Goal: Book appointment/travel/reservation

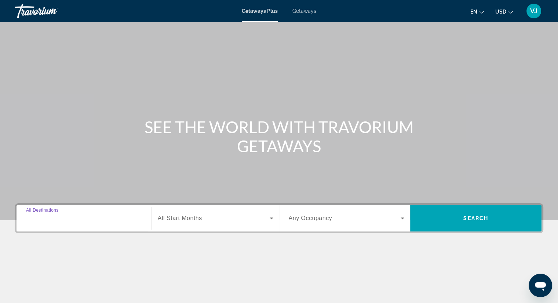
click at [91, 215] on input "Destination All Destinations" at bounding box center [84, 218] width 116 height 9
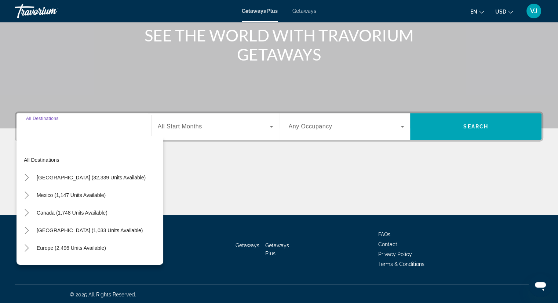
scroll to position [94, 0]
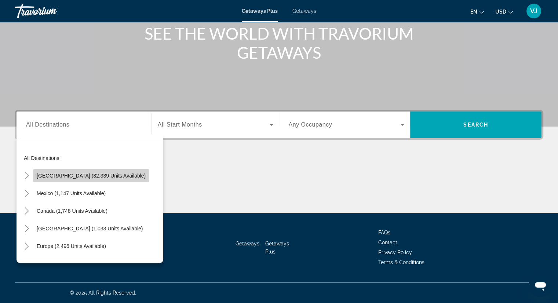
click at [95, 178] on span "[GEOGRAPHIC_DATA] (32,339 units available)" at bounding box center [91, 176] width 109 height 6
type input "**********"
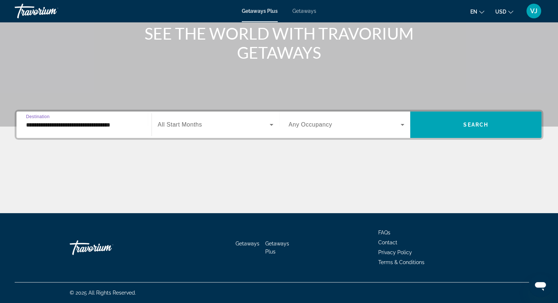
click at [270, 124] on icon "Search widget" at bounding box center [272, 125] width 4 height 2
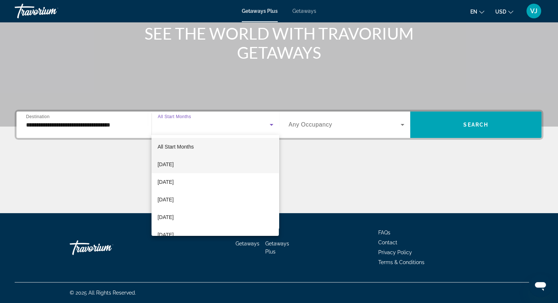
click at [174, 164] on span "[DATE]" at bounding box center [165, 164] width 16 height 9
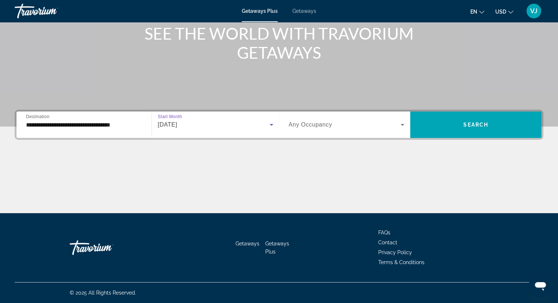
click at [402, 127] on icon "Search widget" at bounding box center [402, 124] width 9 height 9
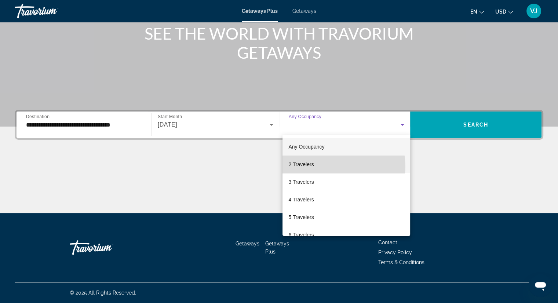
click at [332, 167] on mat-option "2 Travelers" at bounding box center [347, 165] width 128 height 18
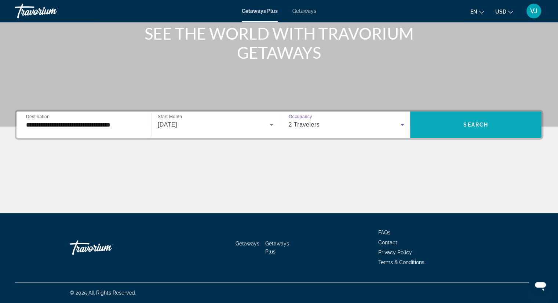
click at [445, 130] on span "Search widget" at bounding box center [475, 125] width 131 height 18
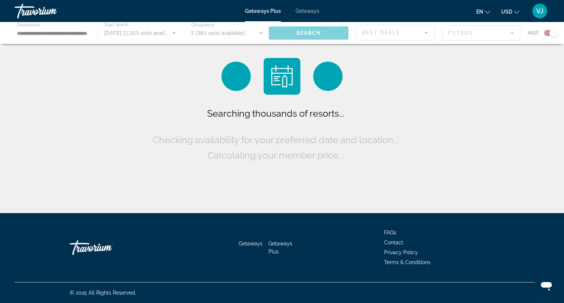
click at [69, 35] on div "Main content" at bounding box center [282, 33] width 564 height 22
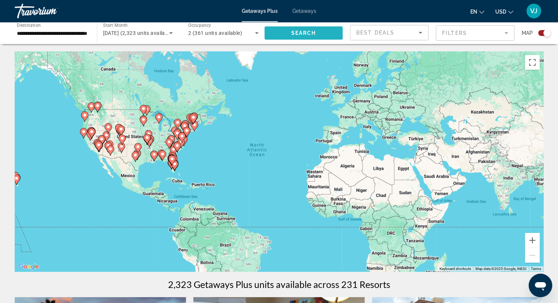
click at [300, 33] on span "Search" at bounding box center [303, 33] width 25 height 6
click at [77, 36] on input "**********" at bounding box center [52, 33] width 70 height 9
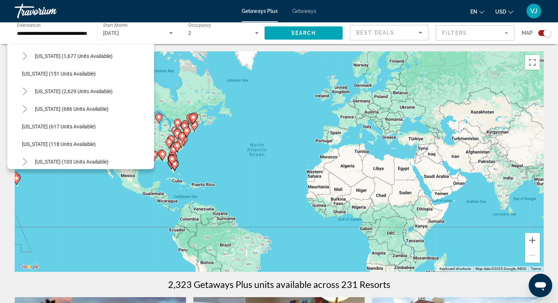
scroll to position [370, 0]
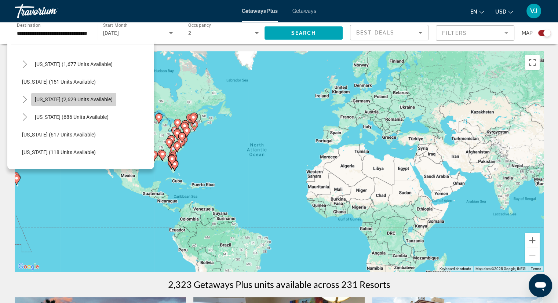
click at [91, 100] on span "[US_STATE] (2,629 units available)" at bounding box center [74, 100] width 78 height 6
type input "**********"
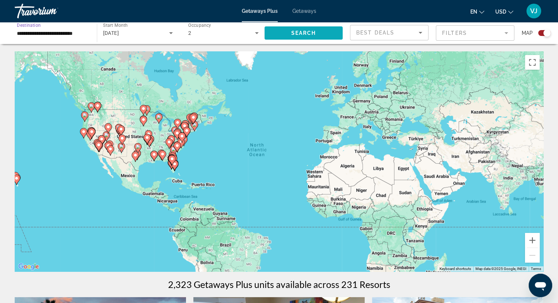
click at [299, 34] on span "Search" at bounding box center [303, 33] width 25 height 6
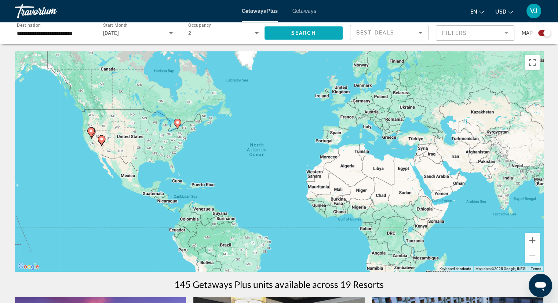
click at [299, 34] on span "Search" at bounding box center [303, 33] width 25 height 6
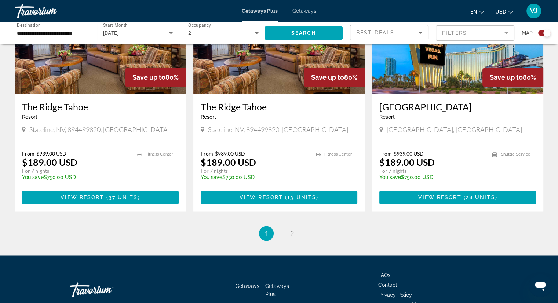
scroll to position [1145, 0]
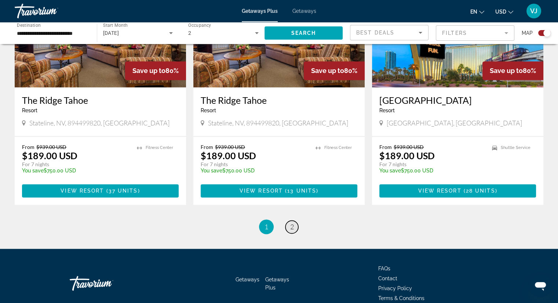
click at [292, 223] on span "2" at bounding box center [292, 227] width 4 height 8
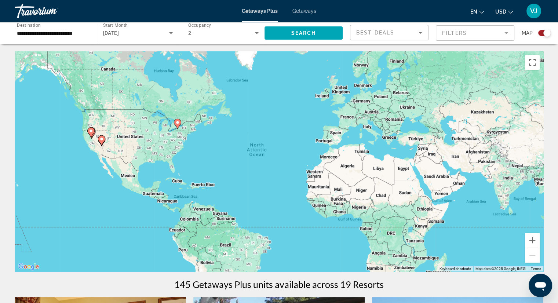
click at [71, 36] on input "**********" at bounding box center [52, 33] width 70 height 9
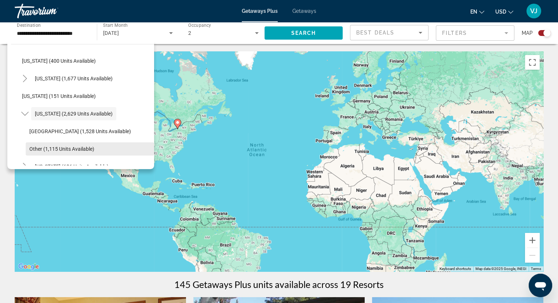
scroll to position [354, 0]
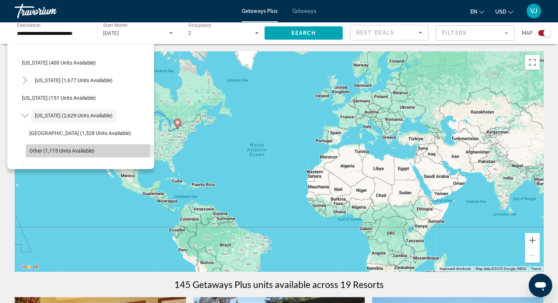
click at [88, 149] on span "Other (1,115 units available)" at bounding box center [61, 151] width 65 height 6
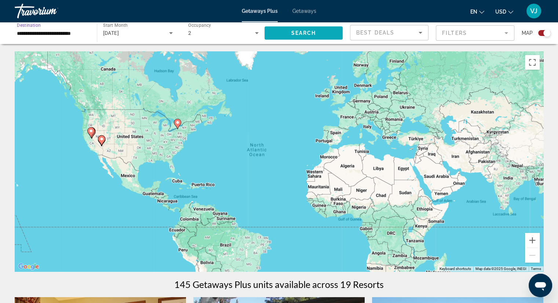
click at [298, 34] on span "Search" at bounding box center [303, 33] width 25 height 6
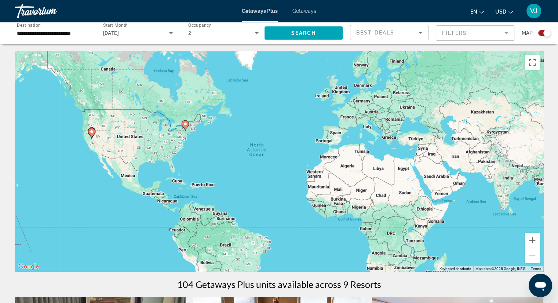
click at [88, 40] on div "**********" at bounding box center [52, 33] width 82 height 21
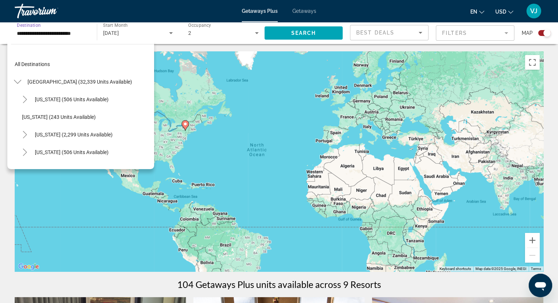
scroll to position [396, 0]
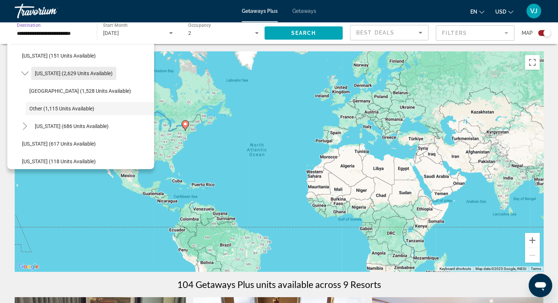
click at [78, 74] on span "[US_STATE] (2,629 units available)" at bounding box center [74, 73] width 78 height 6
type input "**********"
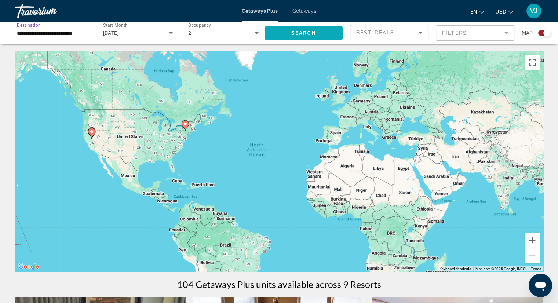
click at [282, 34] on span "Search widget" at bounding box center [304, 33] width 79 height 18
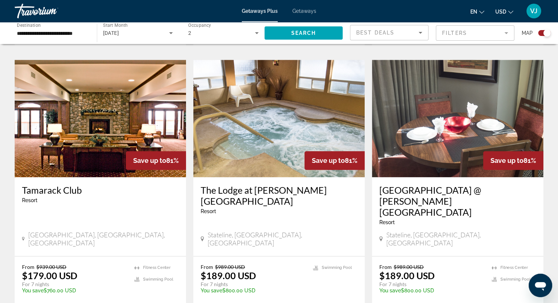
scroll to position [790, 0]
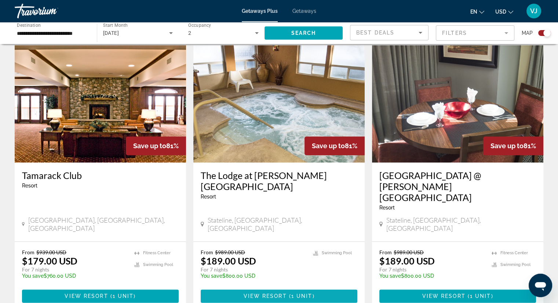
click at [273, 293] on span "View Resort" at bounding box center [264, 296] width 43 height 6
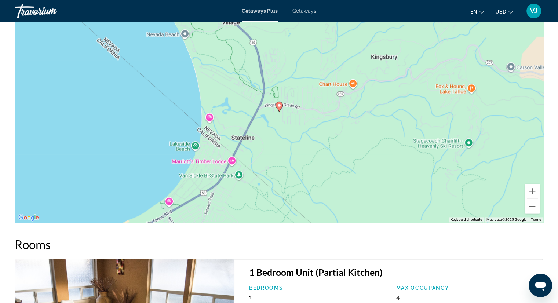
scroll to position [929, 0]
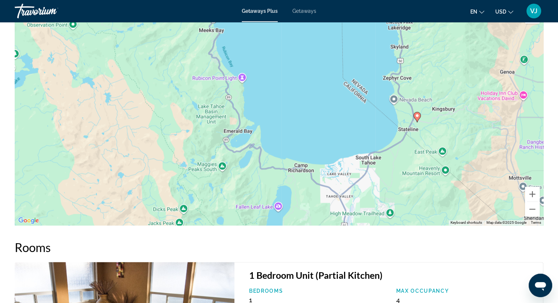
click at [367, 166] on div "To activate drag with keyboard, press Alt + Enter. Once in keyboard drag state,…" at bounding box center [279, 115] width 529 height 220
click at [370, 163] on div "To activate drag with keyboard, press Alt + Enter. Once in keyboard drag state,…" at bounding box center [279, 115] width 529 height 220
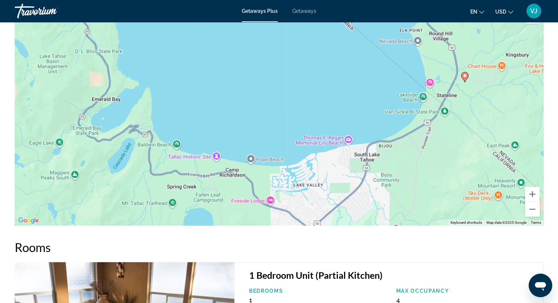
click at [370, 163] on div "To activate drag with keyboard, press Alt + Enter. Once in keyboard drag state,…" at bounding box center [279, 115] width 529 height 220
click at [371, 160] on div "To activate drag with keyboard, press Alt + Enter. Once in keyboard drag state,…" at bounding box center [279, 115] width 529 height 220
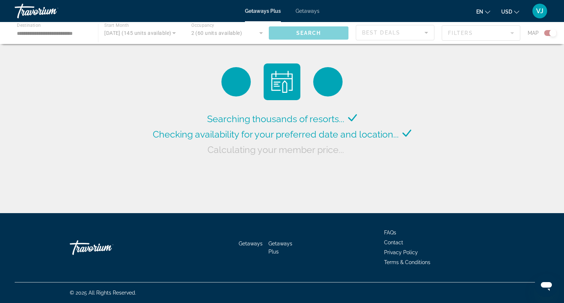
click at [79, 30] on div "Main content" at bounding box center [282, 33] width 564 height 22
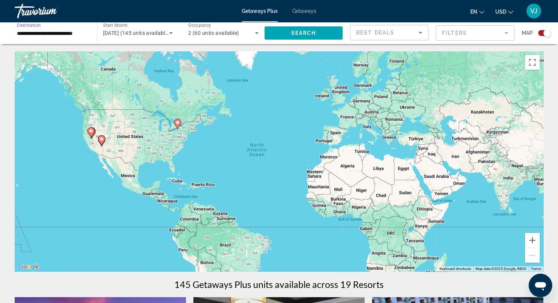
click at [79, 36] on input "**********" at bounding box center [52, 33] width 70 height 9
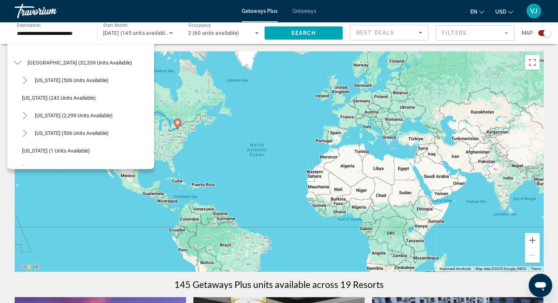
scroll to position [11, 0]
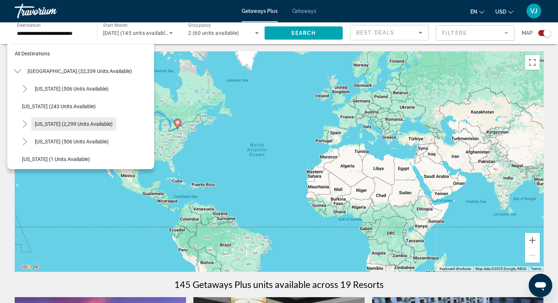
click at [106, 123] on span "[US_STATE] (2,299 units available)" at bounding box center [74, 124] width 78 height 6
type input "**********"
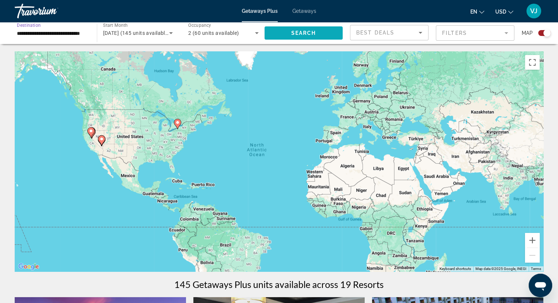
click at [287, 30] on span "Search widget" at bounding box center [304, 33] width 79 height 18
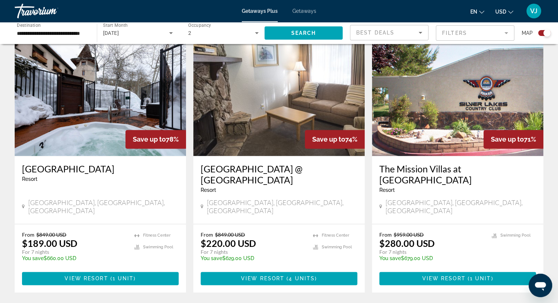
scroll to position [1062, 0]
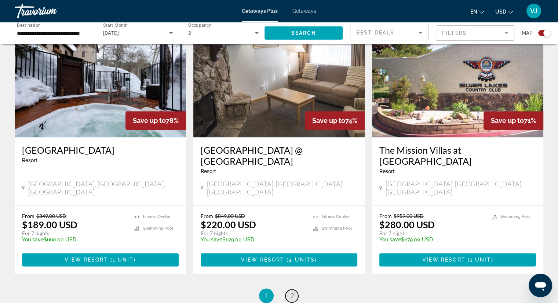
click at [292, 292] on span "2" at bounding box center [292, 296] width 4 height 8
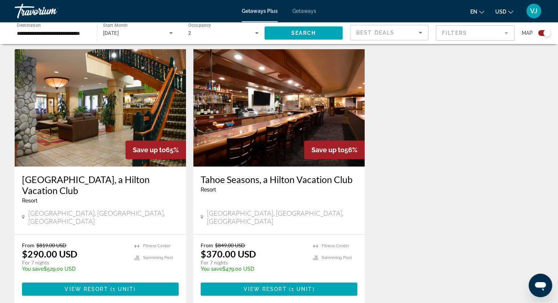
scroll to position [250, 0]
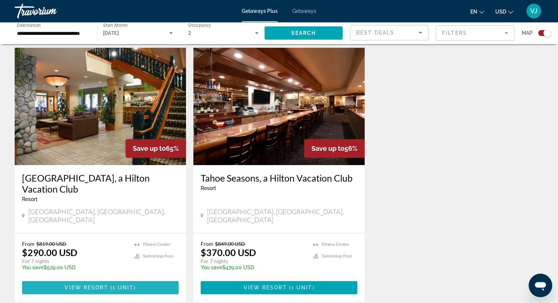
click at [126, 287] on span "Main content" at bounding box center [100, 288] width 157 height 18
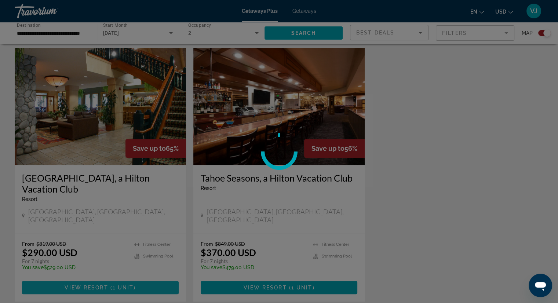
click at [126, 287] on div at bounding box center [279, 151] width 558 height 303
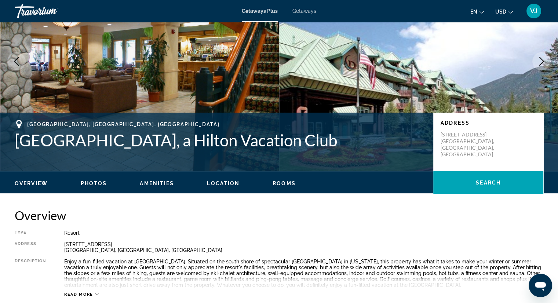
scroll to position [75, 0]
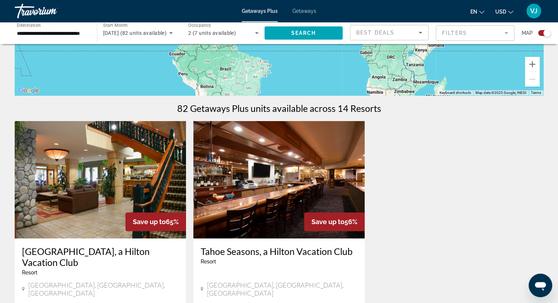
scroll to position [184, 0]
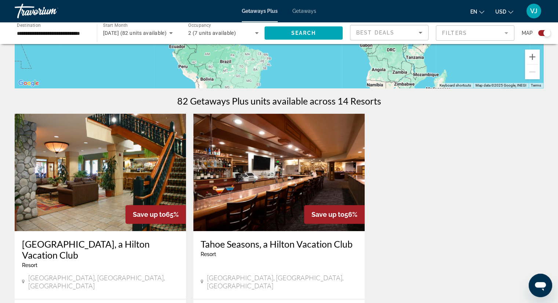
click at [141, 243] on h3 "[GEOGRAPHIC_DATA], a Hilton Vacation Club" at bounding box center [100, 250] width 157 height 22
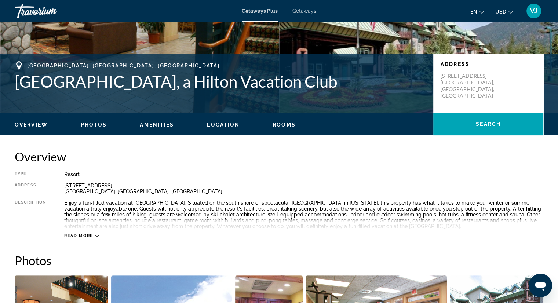
scroll to position [122, 0]
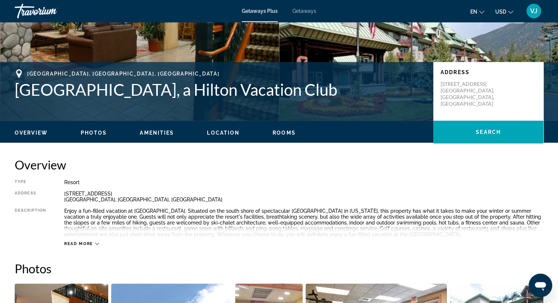
click at [95, 132] on span "Photos" at bounding box center [94, 133] width 26 height 6
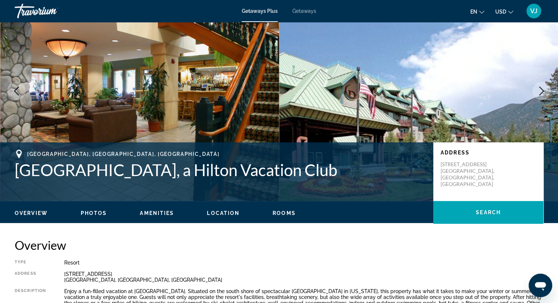
scroll to position [0, 0]
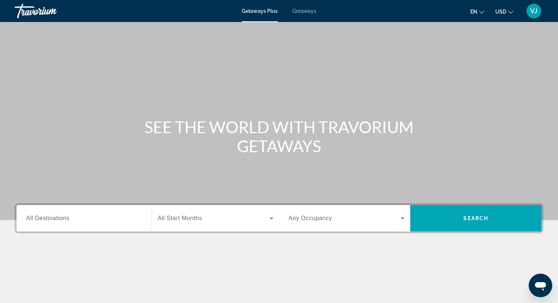
click at [535, 13] on span "VJ" at bounding box center [533, 10] width 7 height 7
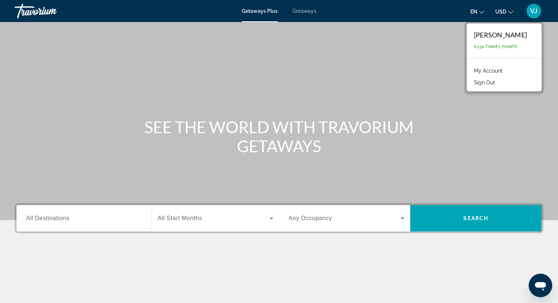
click at [535, 13] on span "VJ" at bounding box center [533, 10] width 7 height 7
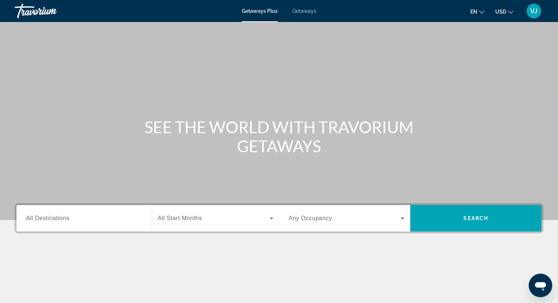
click at [534, 14] on span "VJ" at bounding box center [533, 10] width 7 height 7
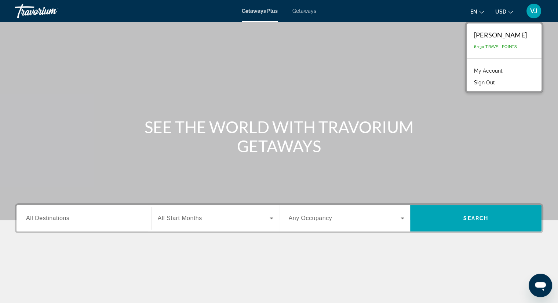
click at [517, 44] on div "Vincent Jenkins 6,130 Travel Points" at bounding box center [504, 40] width 75 height 35
click at [497, 74] on link "My Account" at bounding box center [489, 71] width 36 height 10
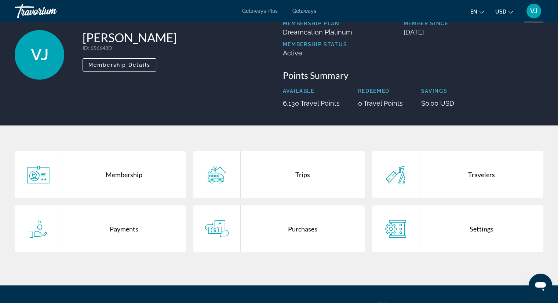
scroll to position [44, 0]
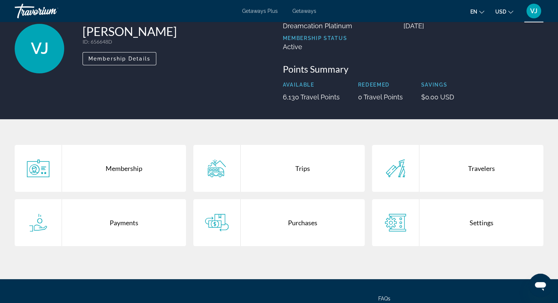
click at [119, 220] on div "Payments" at bounding box center [124, 222] width 124 height 47
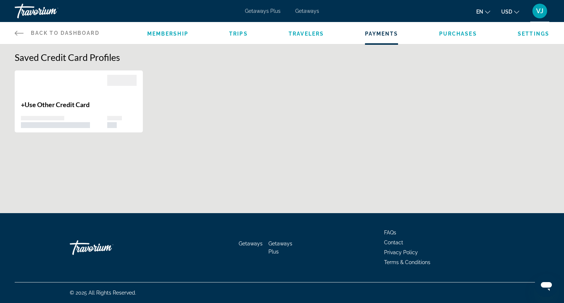
click at [119, 220] on div "Getaways Getaways Plus FAQs Contact Privacy Policy Terms & Conditions" at bounding box center [282, 247] width 534 height 69
click at [160, 173] on div "You do not have access to this functionality. Saved Credit Card Profiles + Use …" at bounding box center [282, 139] width 564 height 191
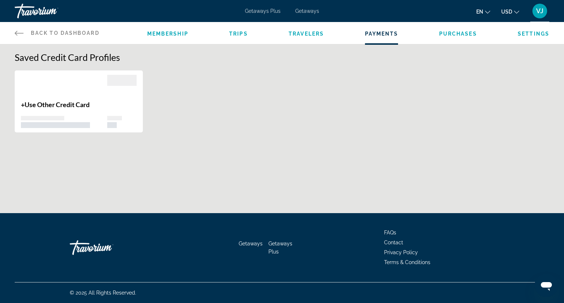
click at [129, 131] on div "+ Use Other Credit Card" at bounding box center [79, 101] width 128 height 62
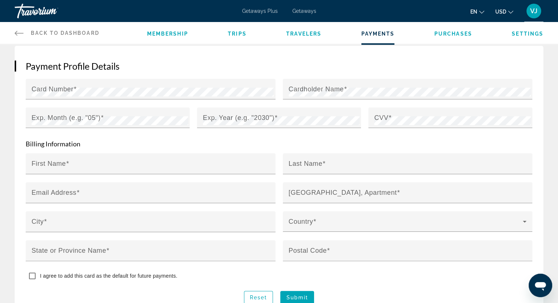
scroll to position [110, 0]
click at [129, 131] on div "Main content" at bounding box center [108, 131] width 164 height 8
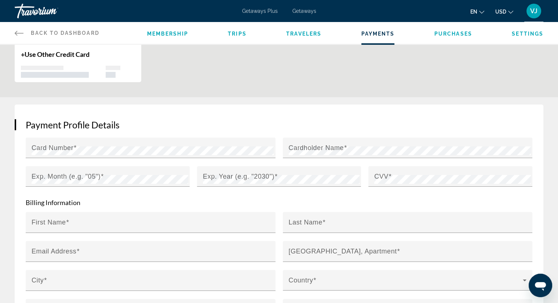
scroll to position [0, 0]
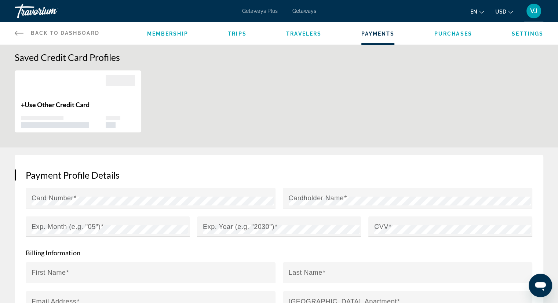
click at [20, 32] on icon "Main content" at bounding box center [19, 33] width 9 height 9
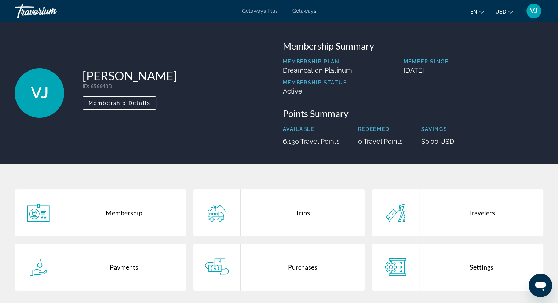
click at [104, 215] on div "Membership" at bounding box center [124, 212] width 124 height 47
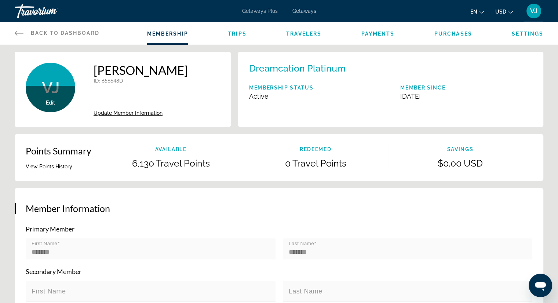
click at [56, 33] on span "Back to Dashboard" at bounding box center [65, 33] width 69 height 6
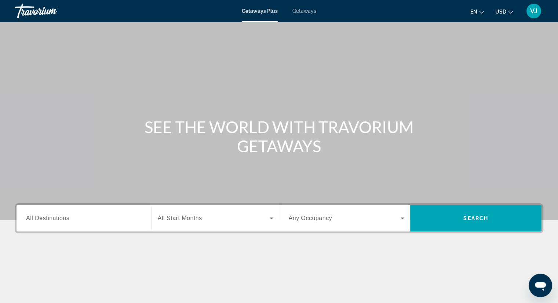
click at [122, 213] on div "Search widget" at bounding box center [84, 218] width 116 height 21
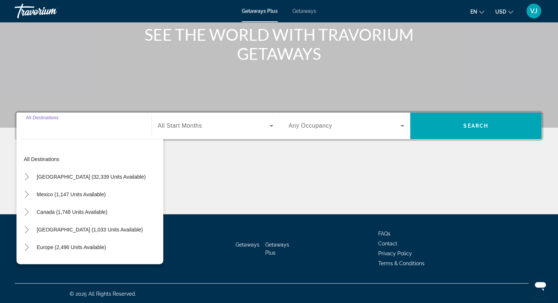
scroll to position [94, 0]
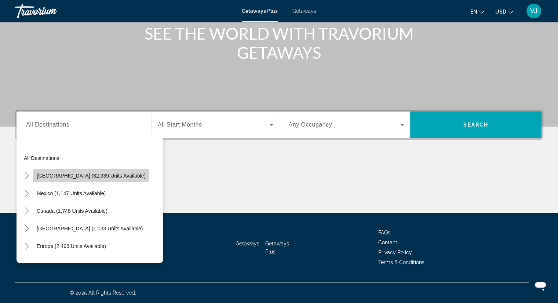
click at [105, 179] on span "Search widget" at bounding box center [91, 176] width 116 height 18
type input "**********"
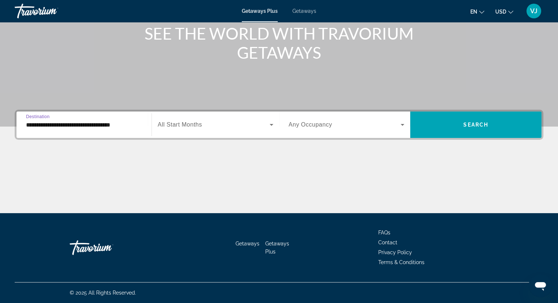
click at [269, 125] on icon "Search widget" at bounding box center [271, 124] width 9 height 9
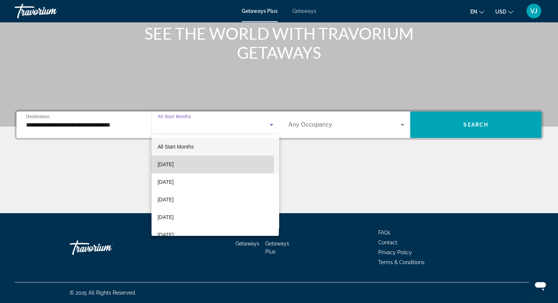
click at [207, 164] on mat-option "[DATE]" at bounding box center [215, 165] width 127 height 18
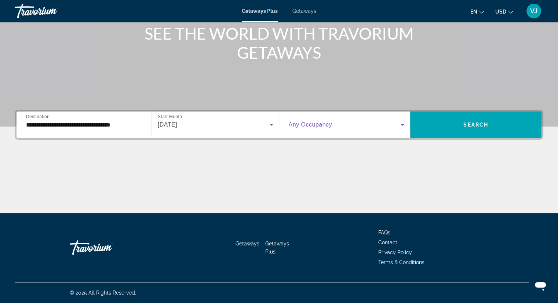
click at [401, 128] on icon "Search widget" at bounding box center [402, 124] width 9 height 9
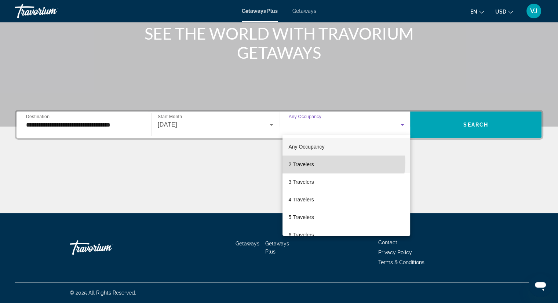
click at [338, 162] on mat-option "2 Travelers" at bounding box center [347, 165] width 128 height 18
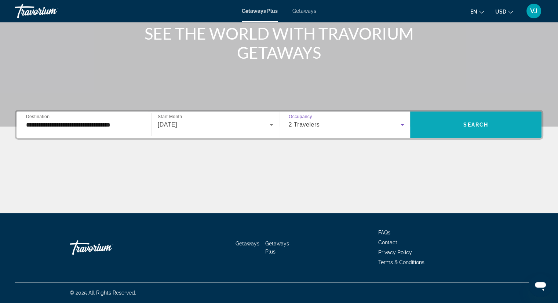
click at [490, 123] on span "Search widget" at bounding box center [475, 125] width 131 height 18
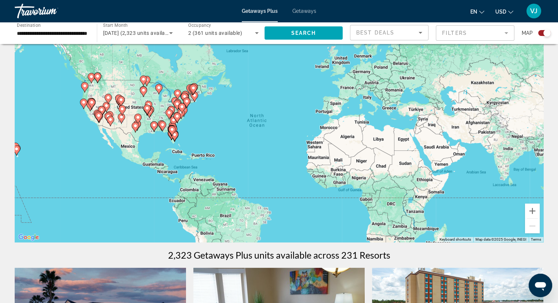
scroll to position [18, 0]
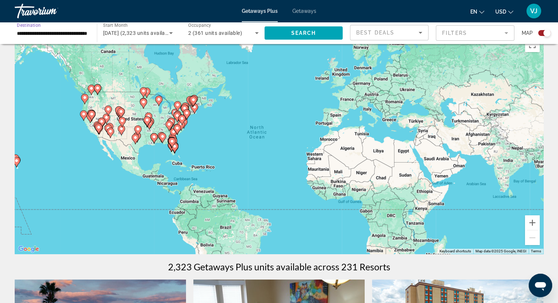
click at [73, 34] on input "**********" at bounding box center [52, 33] width 70 height 9
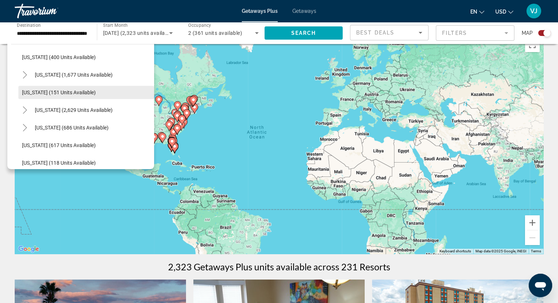
scroll to position [357, 0]
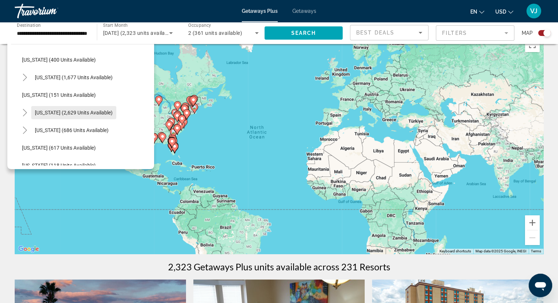
click at [99, 111] on span "[US_STATE] (2,629 units available)" at bounding box center [74, 113] width 78 height 6
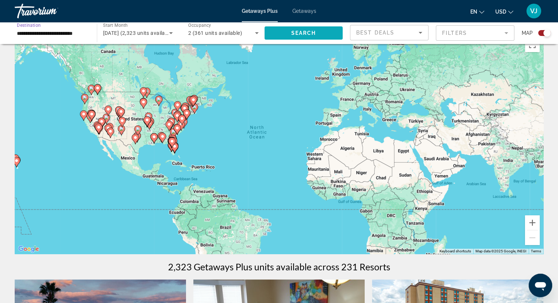
click at [303, 32] on span "Search" at bounding box center [303, 33] width 25 height 6
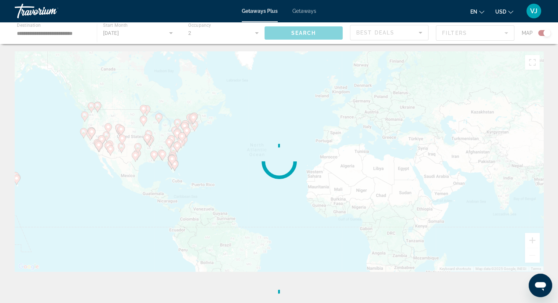
click at [303, 32] on div "Main content" at bounding box center [279, 33] width 558 height 22
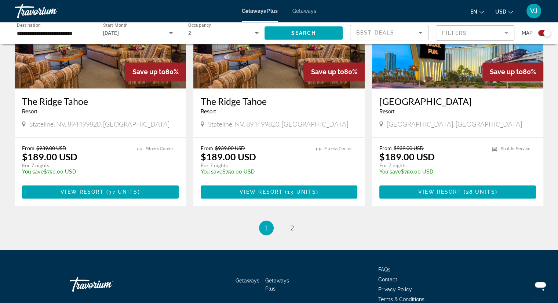
scroll to position [1145, 0]
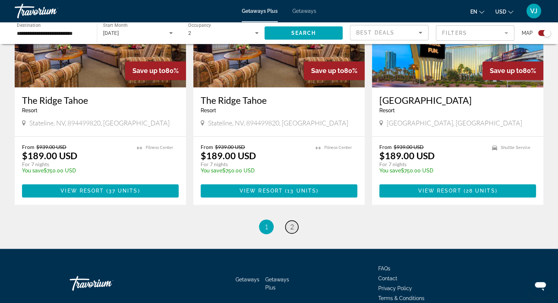
click at [292, 223] on span "2" at bounding box center [292, 227] width 4 height 8
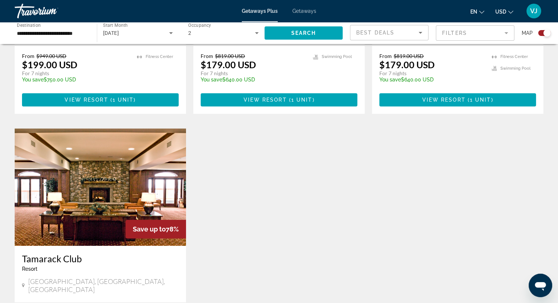
scroll to position [720, 0]
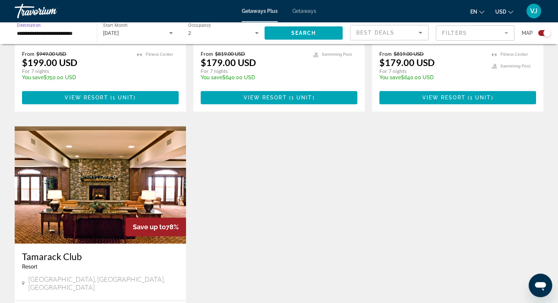
click at [26, 37] on input "**********" at bounding box center [52, 33] width 70 height 9
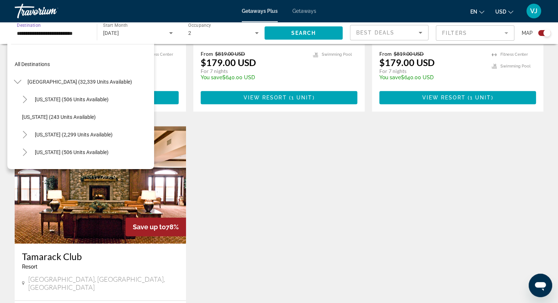
scroll to position [361, 0]
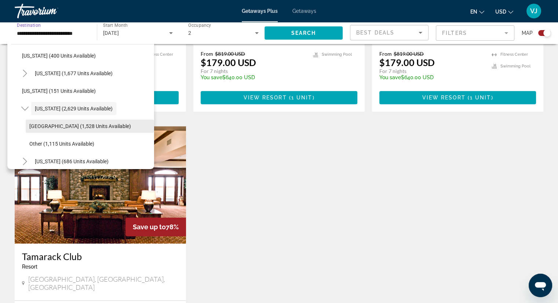
click at [70, 126] on span "Las Vegas (1,528 units available)" at bounding box center [80, 126] width 102 height 6
type input "**********"
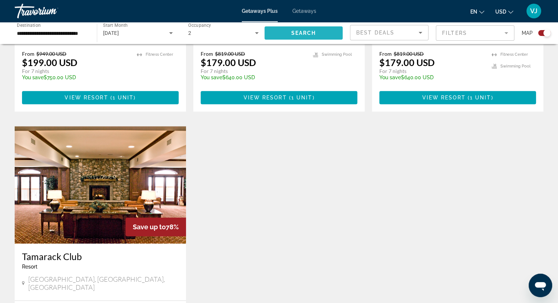
click at [283, 36] on span "Search widget" at bounding box center [304, 33] width 79 height 18
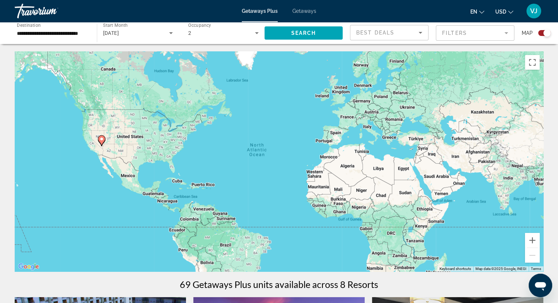
click at [101, 140] on image "Main content" at bounding box center [101, 139] width 4 height 4
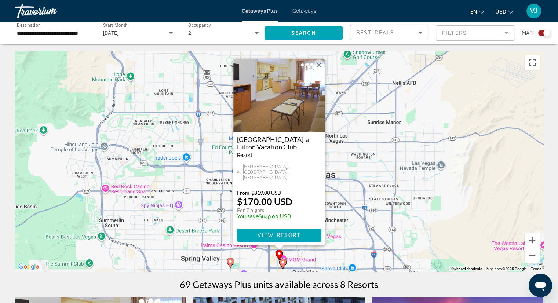
click at [182, 135] on div "To activate drag with keyboard, press Alt + Enter. Once in keyboard drag state,…" at bounding box center [279, 161] width 529 height 220
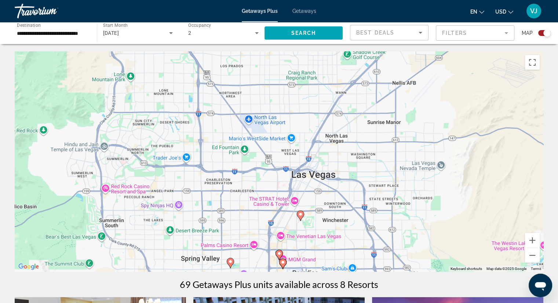
click at [37, 34] on input "**********" at bounding box center [52, 33] width 70 height 9
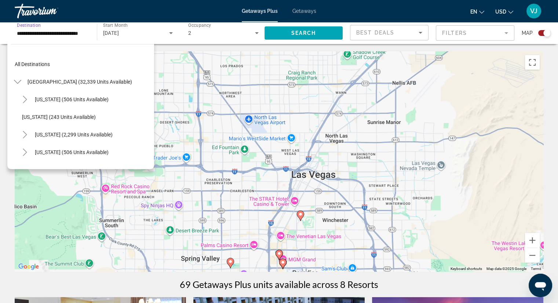
scroll to position [378, 0]
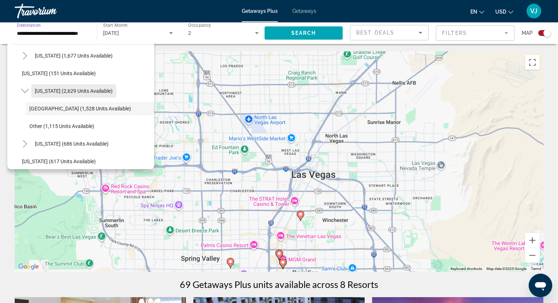
click at [68, 88] on span "[US_STATE] (2,629 units available)" at bounding box center [74, 91] width 78 height 6
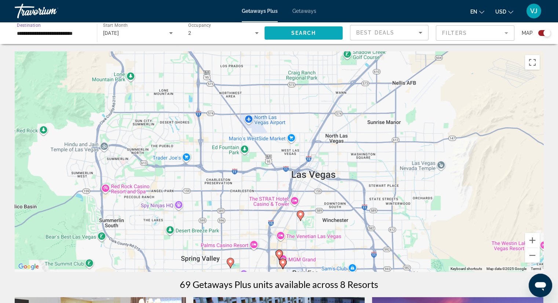
click at [292, 34] on span "Search" at bounding box center [303, 33] width 25 height 6
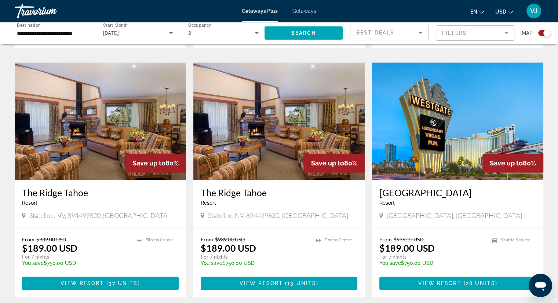
scroll to position [1111, 0]
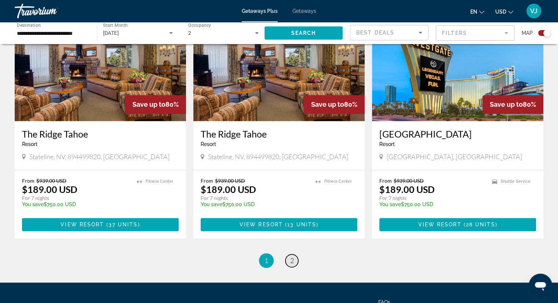
click at [291, 257] on span "2" at bounding box center [292, 261] width 4 height 8
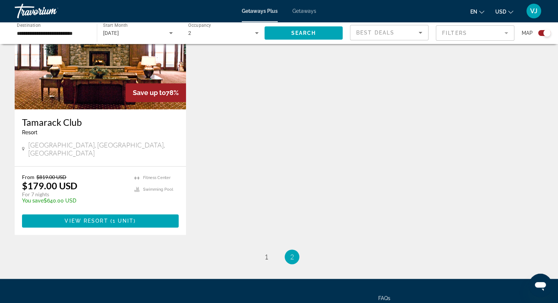
scroll to position [852, 0]
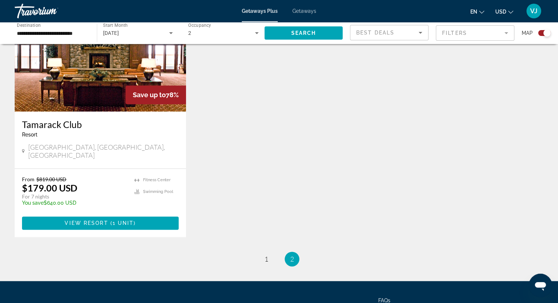
click at [62, 35] on input "**********" at bounding box center [52, 33] width 70 height 9
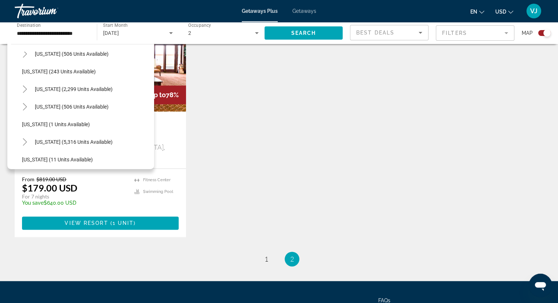
scroll to position [43, 0]
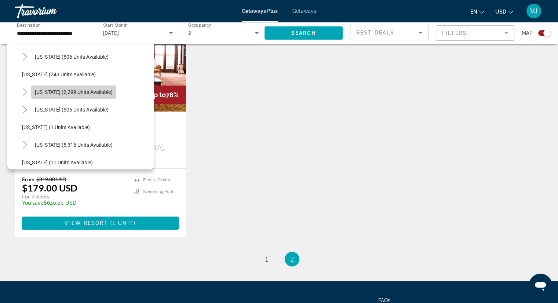
click at [105, 90] on span "[US_STATE] (2,299 units available)" at bounding box center [74, 92] width 78 height 6
type input "**********"
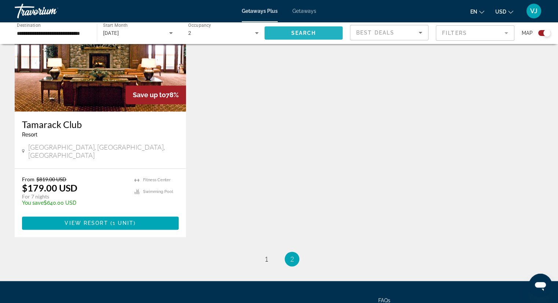
click at [315, 32] on span "Search" at bounding box center [303, 33] width 25 height 6
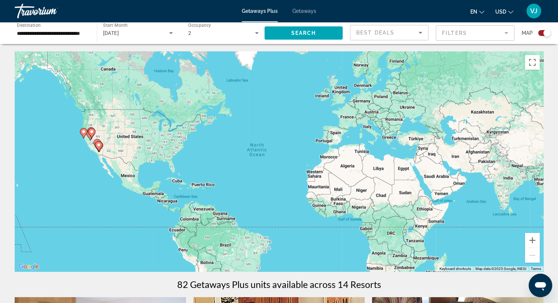
click at [508, 36] on mat-form-field "Filters" at bounding box center [475, 32] width 79 height 15
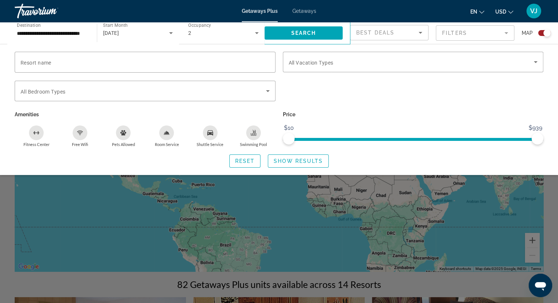
click at [508, 32] on mat-form-field "Filters" at bounding box center [475, 32] width 79 height 15
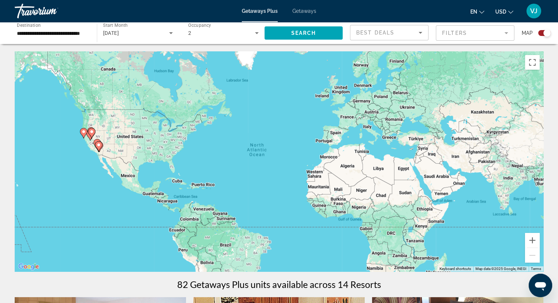
click at [508, 32] on mat-form-field "Filters" at bounding box center [475, 32] width 79 height 15
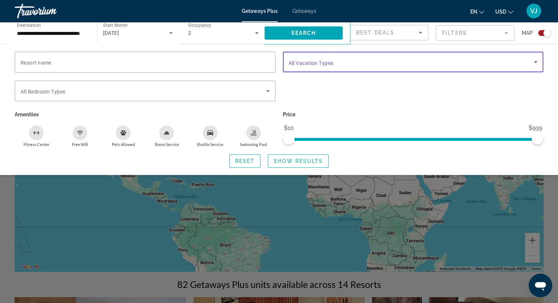
click at [537, 61] on icon "Search widget" at bounding box center [536, 62] width 9 height 9
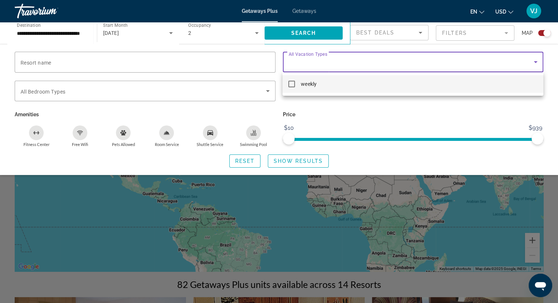
click at [537, 61] on div at bounding box center [279, 151] width 558 height 303
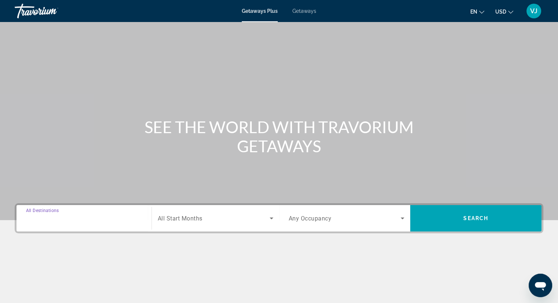
click at [88, 222] on input "Destination All Destinations" at bounding box center [84, 218] width 116 height 9
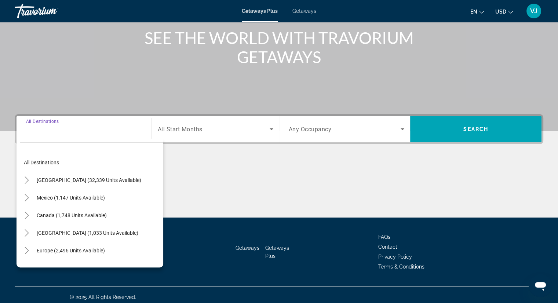
scroll to position [94, 0]
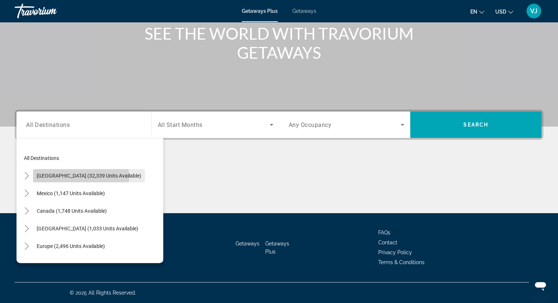
click at [81, 177] on span "[GEOGRAPHIC_DATA] (32,339 units available)" at bounding box center [89, 176] width 105 height 6
type input "**********"
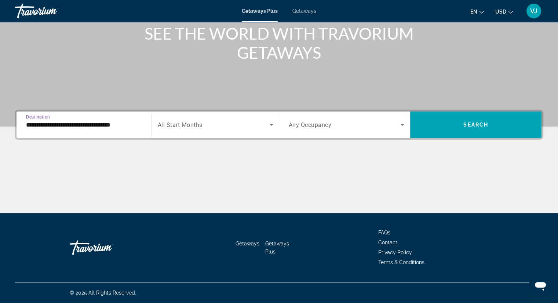
click at [236, 125] on span "Search widget" at bounding box center [214, 124] width 112 height 9
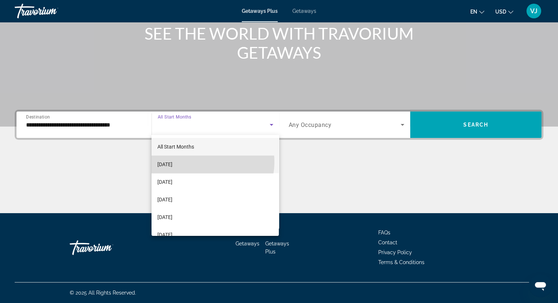
click at [206, 162] on mat-option "[DATE]" at bounding box center [215, 165] width 127 height 18
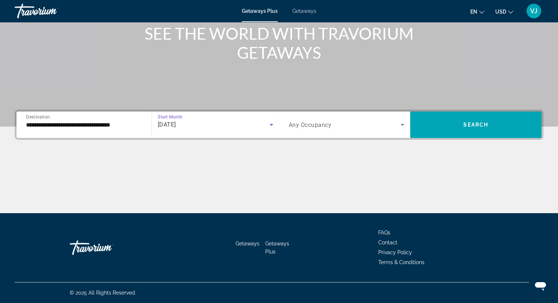
click at [401, 125] on icon "Search widget" at bounding box center [402, 124] width 9 height 9
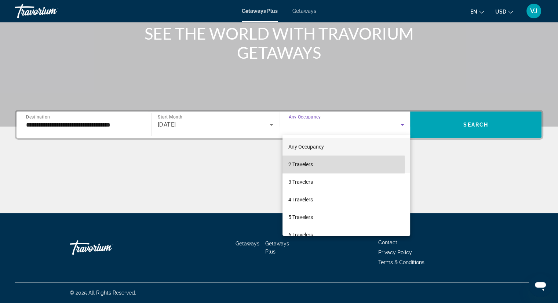
click at [309, 165] on span "2 Travelers" at bounding box center [301, 164] width 25 height 9
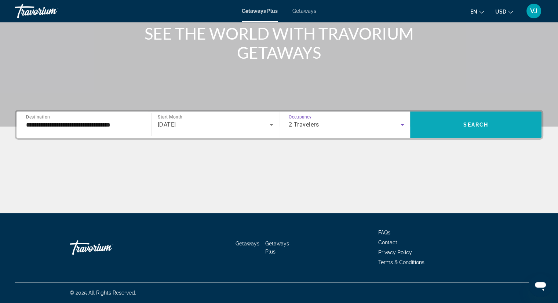
click at [462, 135] on span "Search widget" at bounding box center [475, 125] width 131 height 26
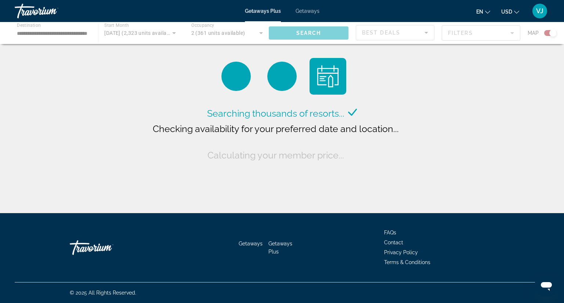
click at [462, 135] on div "Searching thousands of resorts... Checking availability for your preferred date…" at bounding box center [282, 108] width 564 height 217
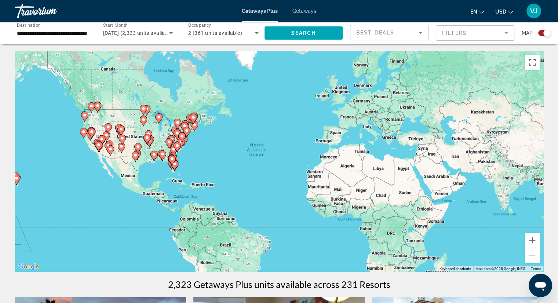
click at [46, 32] on input "**********" at bounding box center [52, 33] width 70 height 9
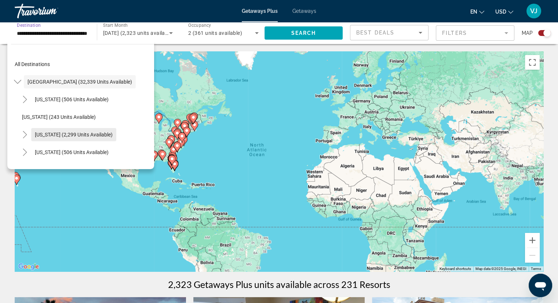
click at [88, 134] on span "[US_STATE] (2,299 units available)" at bounding box center [74, 135] width 78 height 6
type input "**********"
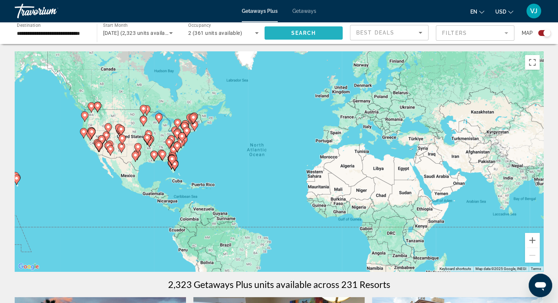
click at [319, 28] on span "Search widget" at bounding box center [304, 33] width 79 height 18
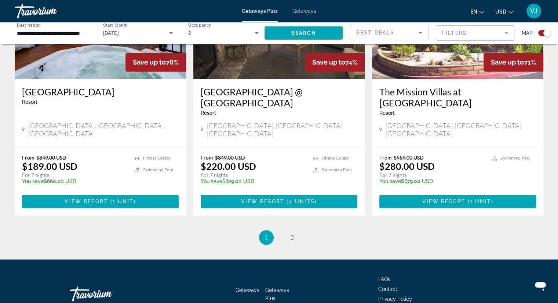
scroll to position [1123, 0]
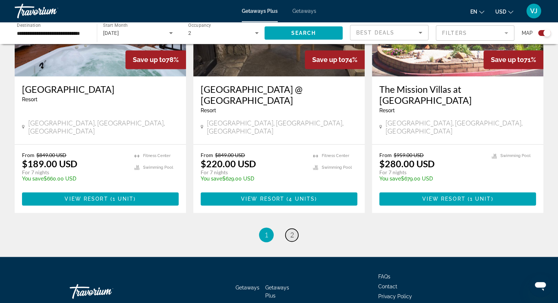
click at [292, 231] on span "2" at bounding box center [292, 235] width 4 height 8
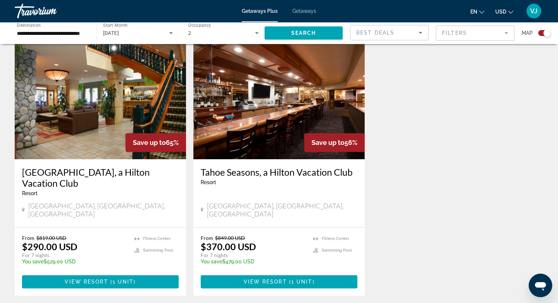
scroll to position [279, 0]
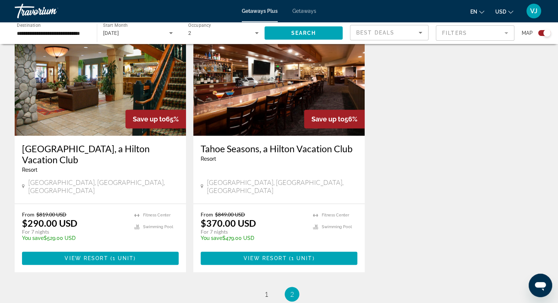
click at [292, 190] on div "Tahoe Seasons, a Hilton Vacation Club Resort - This is an adults only resort So…" at bounding box center [278, 170] width 171 height 68
click at [137, 250] on span "Main content" at bounding box center [100, 259] width 157 height 18
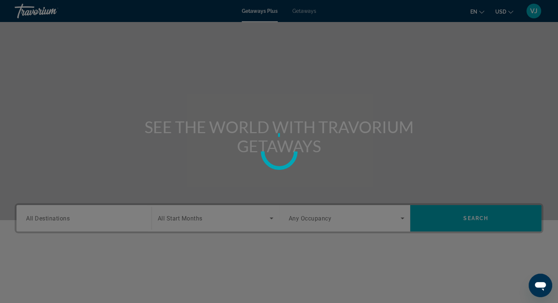
click at [473, 217] on div at bounding box center [279, 151] width 558 height 303
click at [476, 219] on div at bounding box center [279, 151] width 558 height 303
click at [305, 12] on div at bounding box center [279, 151] width 558 height 303
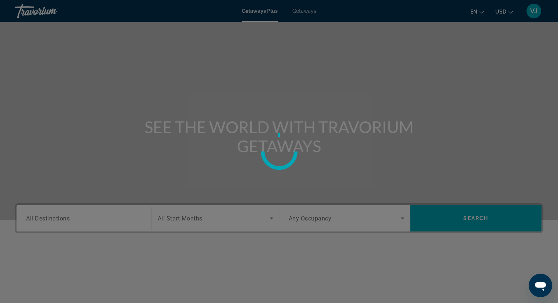
click at [305, 12] on div at bounding box center [279, 151] width 558 height 303
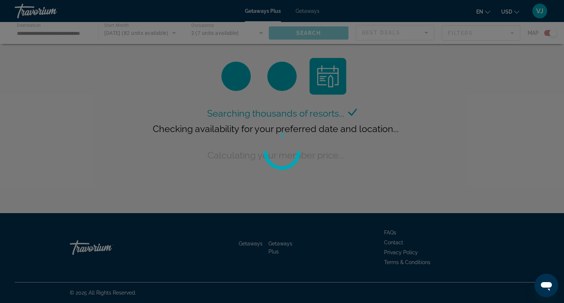
click at [308, 12] on div at bounding box center [282, 151] width 564 height 303
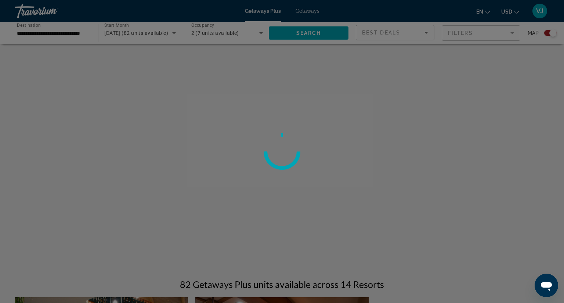
click at [309, 12] on div at bounding box center [282, 151] width 564 height 303
click at [309, 12] on div at bounding box center [279, 151] width 558 height 303
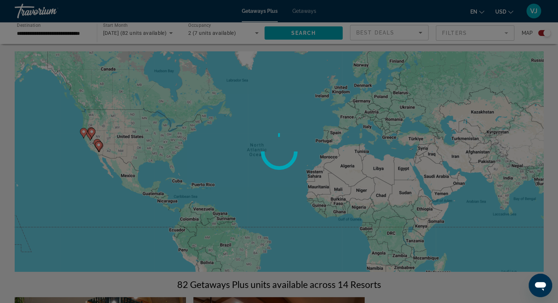
click at [309, 12] on div at bounding box center [279, 151] width 558 height 303
click at [310, 36] on div at bounding box center [279, 151] width 558 height 303
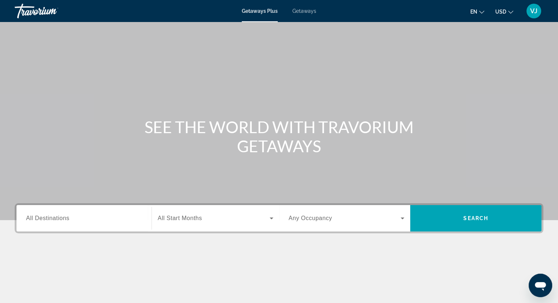
click at [115, 220] on input "Destination All Destinations" at bounding box center [84, 218] width 116 height 9
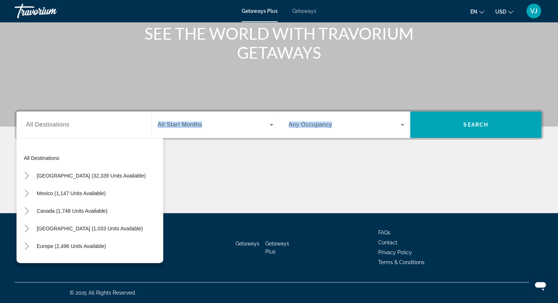
drag, startPoint x: 163, startPoint y: 180, endPoint x: 164, endPoint y: 174, distance: 6.3
click at [164, 174] on div "Destination All Destinations All destinations United States (32,339 units avail…" at bounding box center [279, 162] width 558 height 104
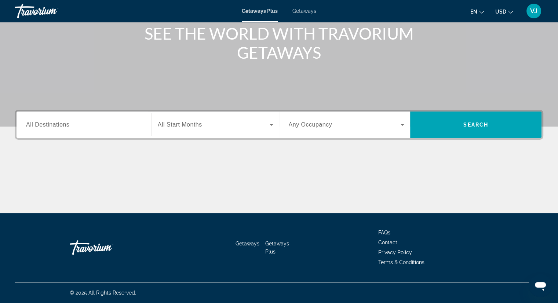
click at [115, 132] on div "Search widget" at bounding box center [84, 125] width 116 height 21
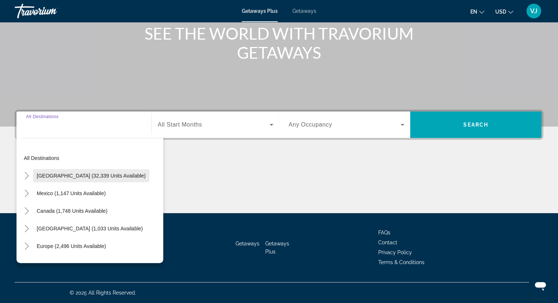
click at [81, 173] on span "[GEOGRAPHIC_DATA] (32,339 units available)" at bounding box center [91, 176] width 109 height 6
type input "**********"
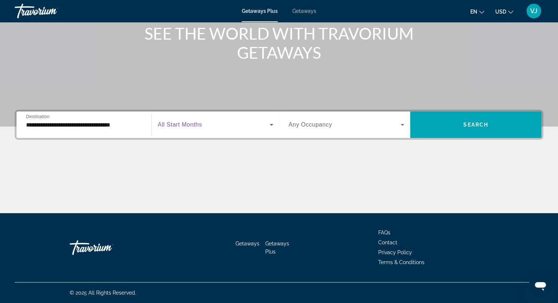
click at [272, 125] on icon "Search widget" at bounding box center [271, 124] width 9 height 9
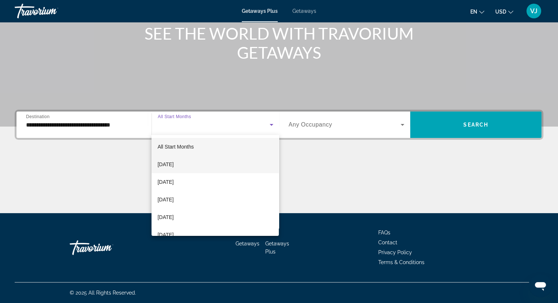
click at [208, 165] on mat-option "[DATE]" at bounding box center [215, 165] width 127 height 18
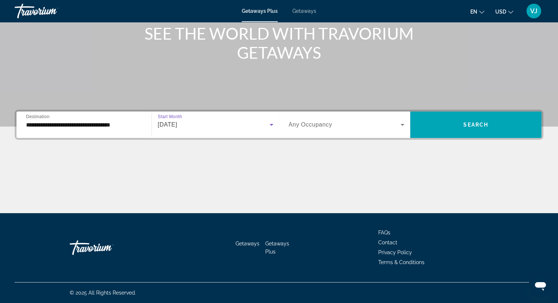
click at [404, 122] on icon "Search widget" at bounding box center [402, 124] width 9 height 9
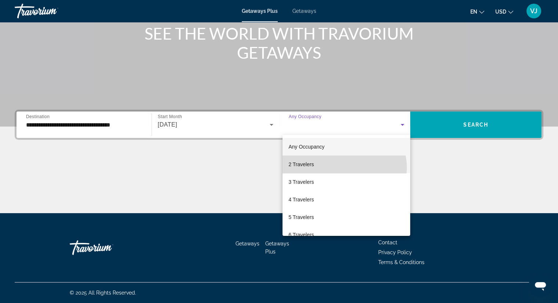
click at [344, 168] on mat-option "2 Travelers" at bounding box center [347, 165] width 128 height 18
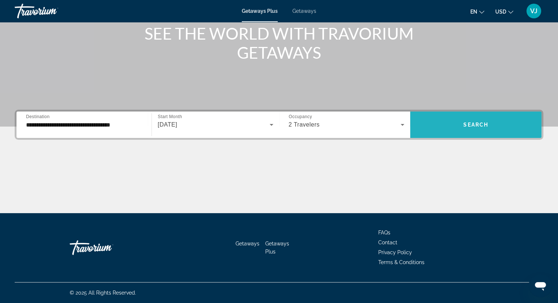
click at [468, 124] on span "Search" at bounding box center [476, 125] width 25 height 6
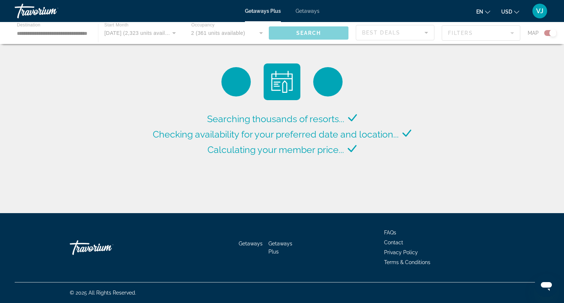
click at [124, 102] on div "Searching thousands of resorts... Checking availability for your preferred date…" at bounding box center [282, 108] width 564 height 217
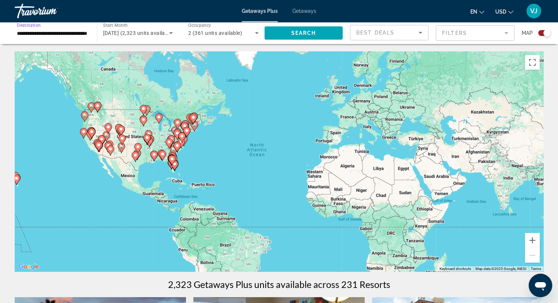
click at [66, 34] on input "**********" at bounding box center [52, 33] width 70 height 9
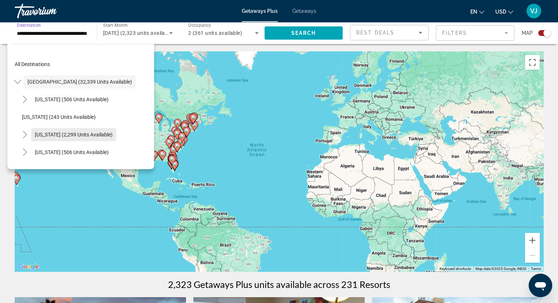
click at [66, 132] on span "[US_STATE] (2,299 units available)" at bounding box center [74, 135] width 78 height 6
type input "**********"
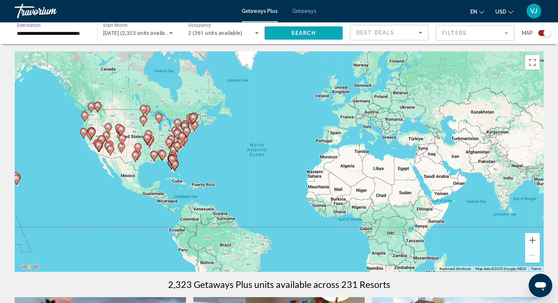
click at [291, 29] on span "Search widget" at bounding box center [304, 33] width 79 height 18
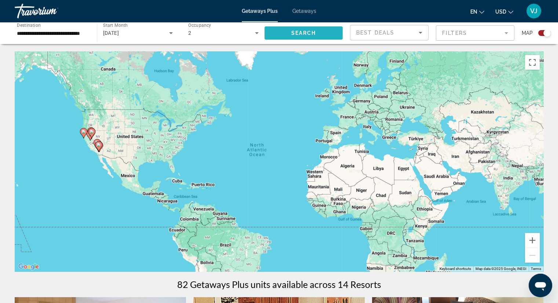
click at [291, 29] on span "Search widget" at bounding box center [304, 33] width 79 height 18
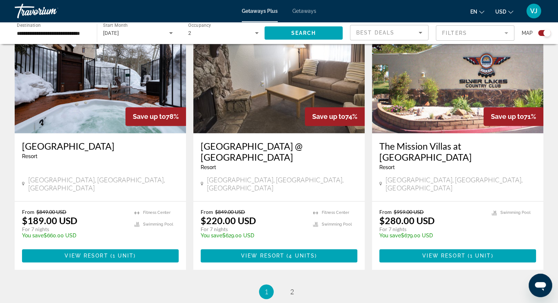
scroll to position [1069, 0]
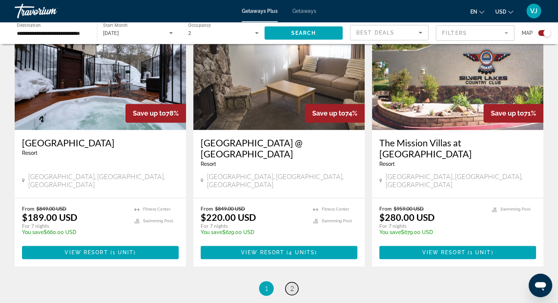
click at [293, 285] on span "2" at bounding box center [292, 289] width 4 height 8
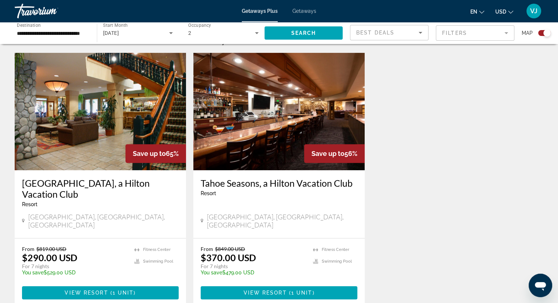
scroll to position [250, 0]
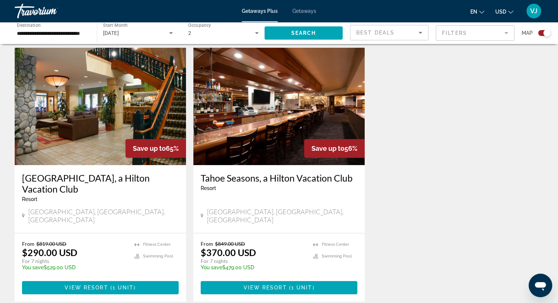
click at [280, 179] on h3 "Tahoe Seasons, a Hilton Vacation Club" at bounding box center [279, 178] width 157 height 11
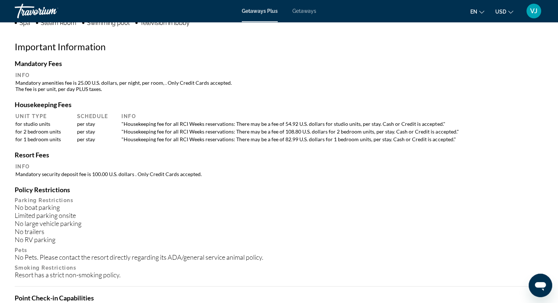
scroll to position [599, 0]
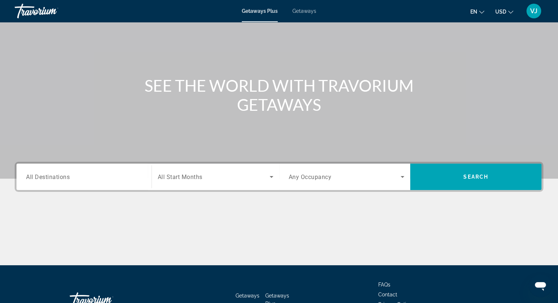
scroll to position [37, 0]
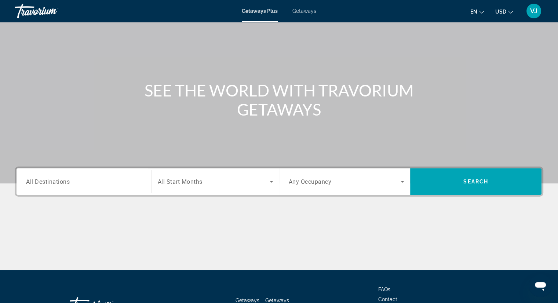
drag, startPoint x: 19, startPoint y: 3, endPoint x: 2, endPoint y: 34, distance: 35.3
click at [2, 34] on div "Main content" at bounding box center [279, 73] width 558 height 220
click at [115, 182] on input "Destination All Destinations" at bounding box center [84, 182] width 116 height 9
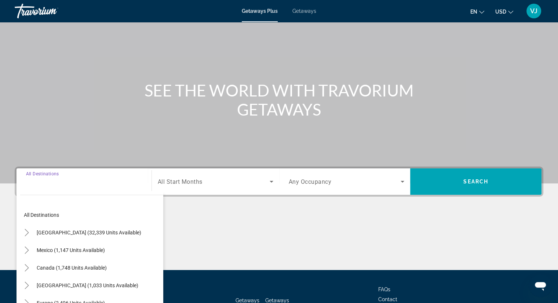
scroll to position [94, 0]
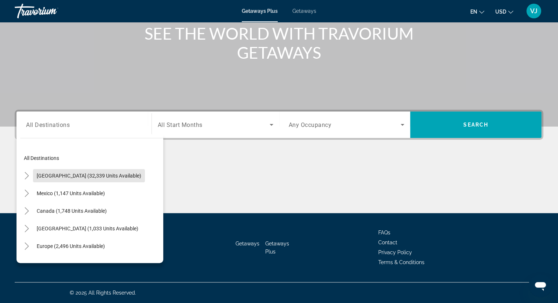
click at [115, 182] on button "[GEOGRAPHIC_DATA] (32,339 units available)" at bounding box center [89, 175] width 112 height 13
type input "**********"
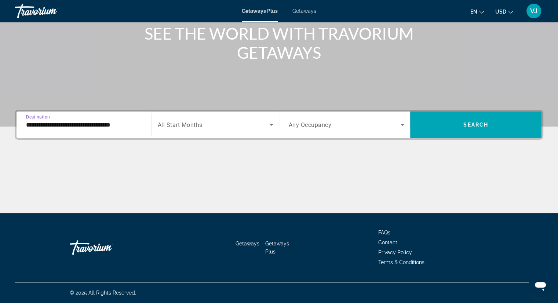
click at [269, 133] on div "Search widget" at bounding box center [216, 125] width 116 height 21
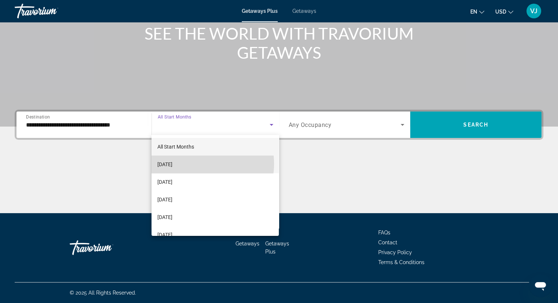
click at [200, 164] on mat-option "[DATE]" at bounding box center [215, 165] width 127 height 18
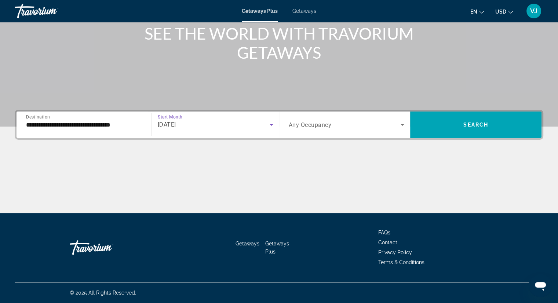
click at [330, 129] on span "Search widget" at bounding box center [345, 124] width 112 height 9
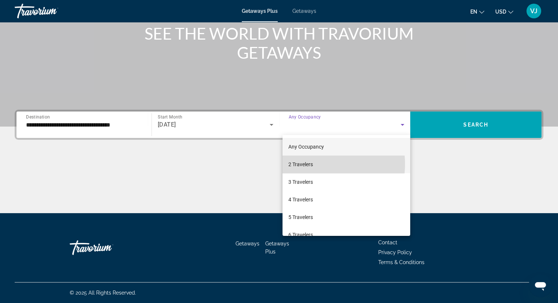
click at [315, 164] on mat-option "2 Travelers" at bounding box center [347, 165] width 128 height 18
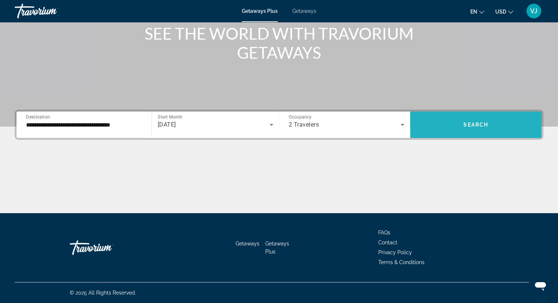
click at [451, 124] on span "Search widget" at bounding box center [475, 125] width 131 height 18
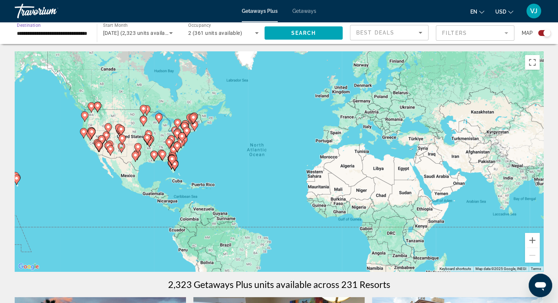
click at [45, 32] on input "**********" at bounding box center [52, 33] width 70 height 9
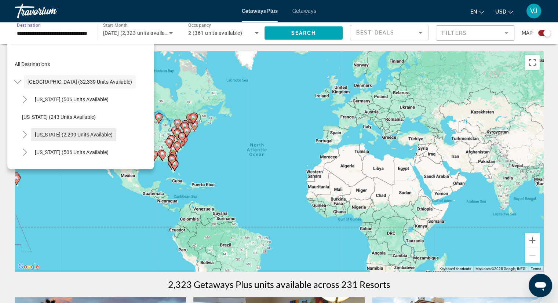
click at [66, 133] on span "[US_STATE] (2,299 units available)" at bounding box center [74, 135] width 78 height 6
type input "**********"
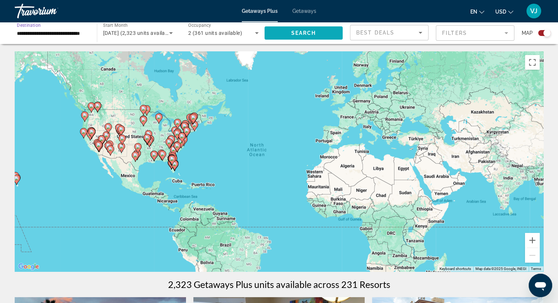
click at [295, 30] on span "Search" at bounding box center [303, 33] width 25 height 6
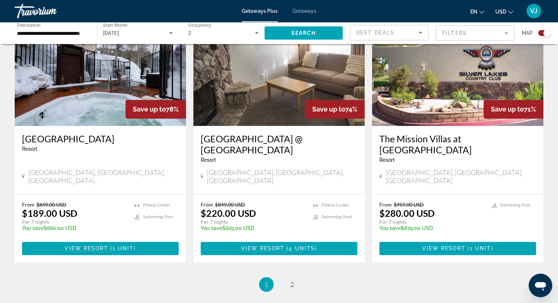
scroll to position [1068, 0]
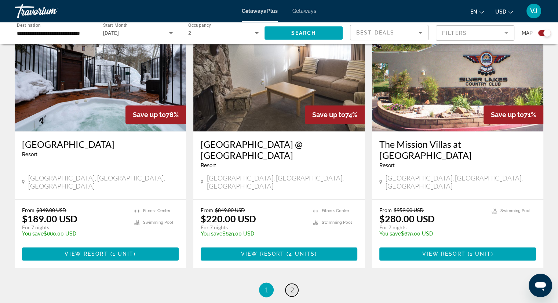
click at [291, 286] on span "2" at bounding box center [292, 290] width 4 height 8
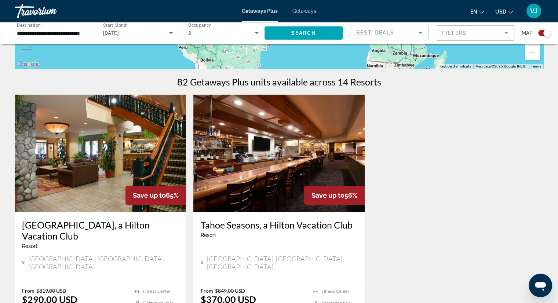
scroll to position [202, 0]
click at [145, 226] on h3 "[GEOGRAPHIC_DATA], a Hilton Vacation Club" at bounding box center [100, 231] width 157 height 22
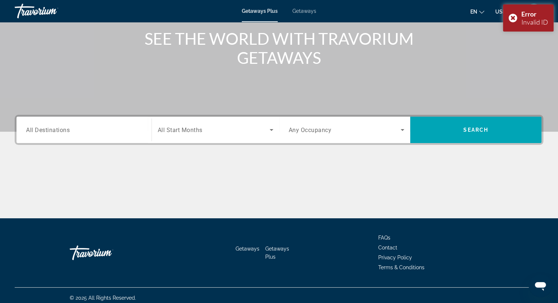
scroll to position [94, 0]
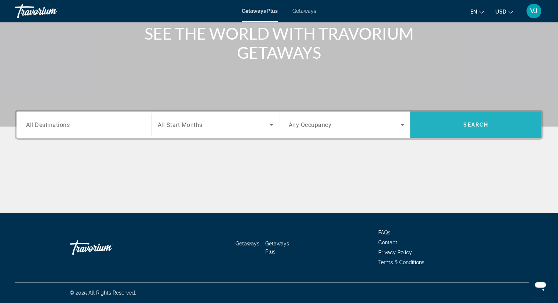
click at [472, 127] on span "Search" at bounding box center [476, 125] width 25 height 6
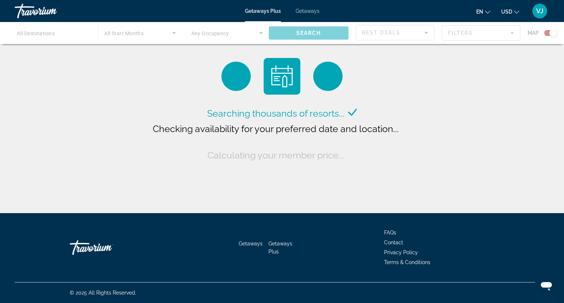
click at [472, 127] on div "Searching thousands of resorts... Checking availability for your preferred date…" at bounding box center [282, 108] width 564 height 217
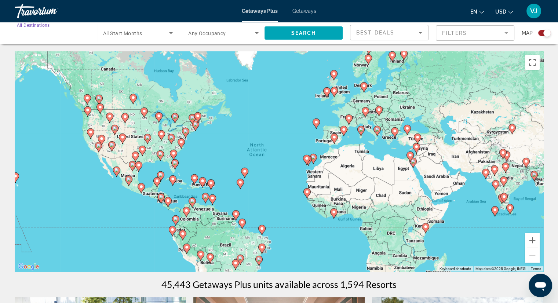
click at [78, 36] on input "Destination All Destinations" at bounding box center [52, 33] width 70 height 9
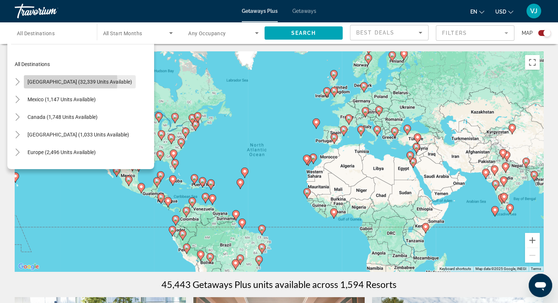
click at [67, 81] on span "[GEOGRAPHIC_DATA] (32,339 units available)" at bounding box center [80, 82] width 105 height 6
type input "**********"
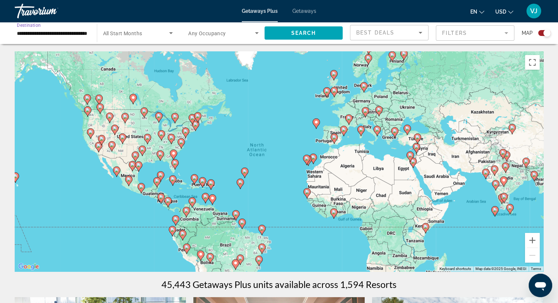
click at [170, 33] on icon "Search widget" at bounding box center [171, 33] width 4 height 2
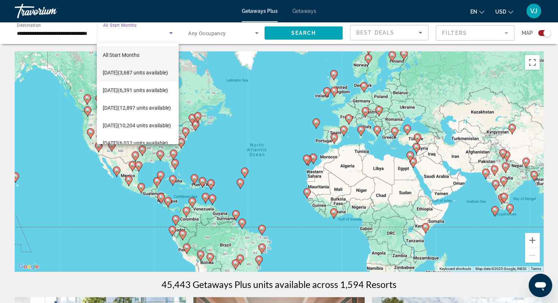
click at [147, 73] on span "[DATE] (3,687 units available)" at bounding box center [135, 72] width 65 height 9
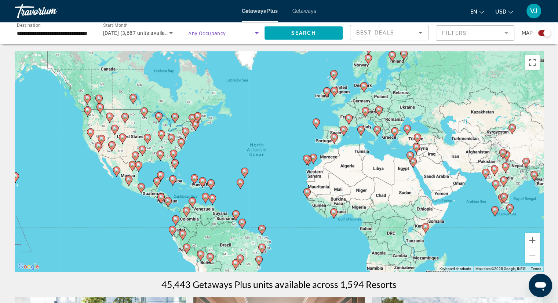
click at [259, 33] on icon "Search widget" at bounding box center [257, 33] width 9 height 9
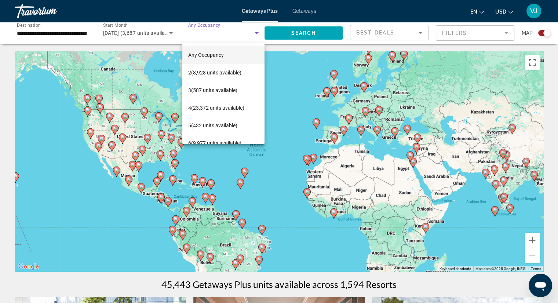
click at [255, 31] on div at bounding box center [279, 151] width 558 height 303
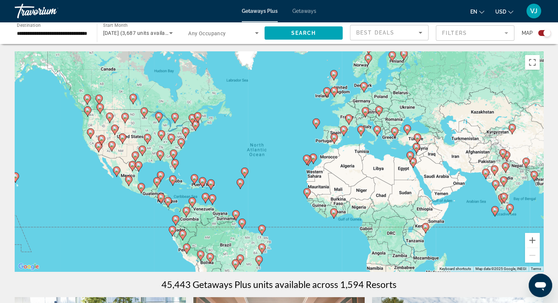
click at [255, 31] on icon "Search widget" at bounding box center [257, 33] width 9 height 9
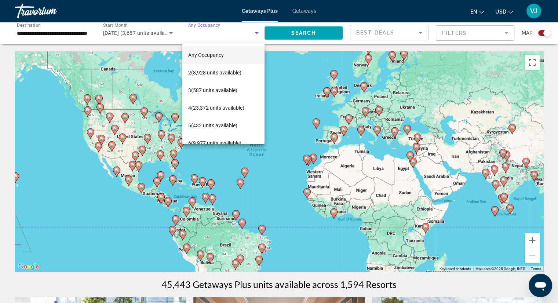
click at [256, 33] on div at bounding box center [279, 151] width 558 height 303
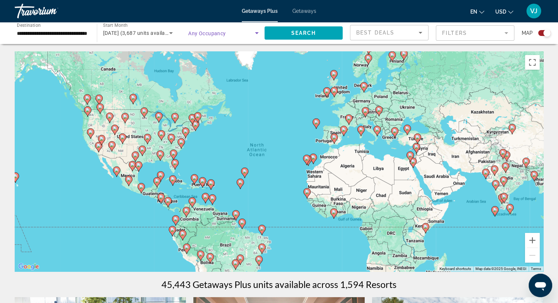
click at [256, 33] on icon "Search widget" at bounding box center [257, 33] width 4 height 2
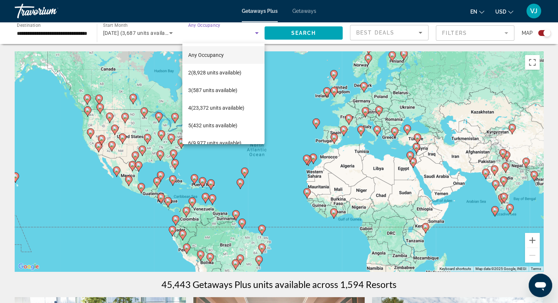
click at [258, 31] on div at bounding box center [279, 151] width 558 height 303
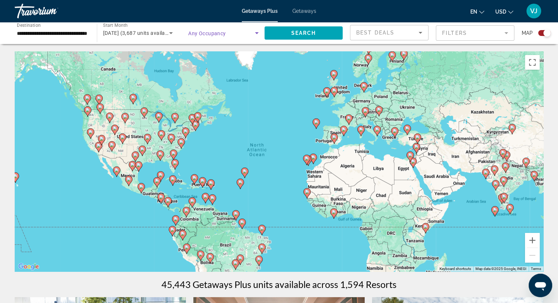
click at [257, 32] on icon "Search widget" at bounding box center [257, 33] width 9 height 9
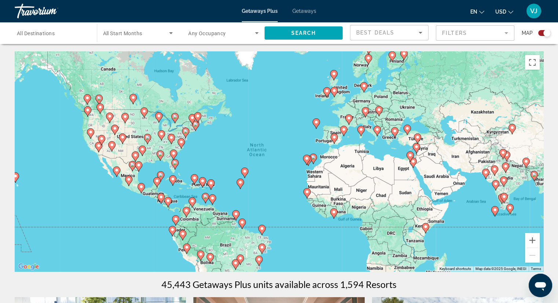
click at [69, 35] on input "Destination All Destinations" at bounding box center [52, 33] width 70 height 9
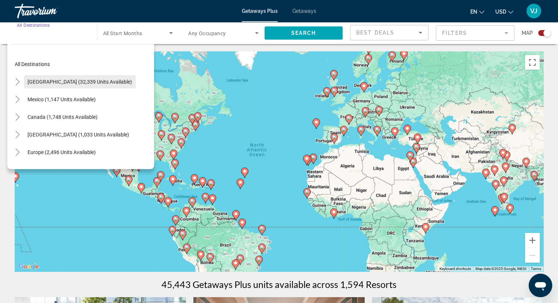
click at [61, 82] on span "[GEOGRAPHIC_DATA] (32,339 units available)" at bounding box center [80, 82] width 105 height 6
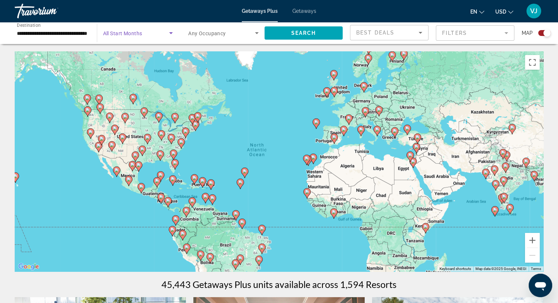
click at [172, 33] on icon "Search widget" at bounding box center [171, 33] width 9 height 9
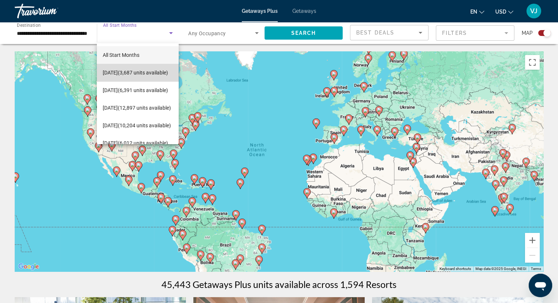
click at [148, 68] on span "[DATE] (3,687 units available)" at bounding box center [135, 72] width 65 height 9
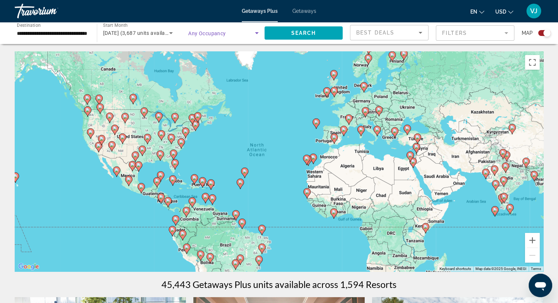
click at [258, 31] on icon "Search widget" at bounding box center [257, 33] width 9 height 9
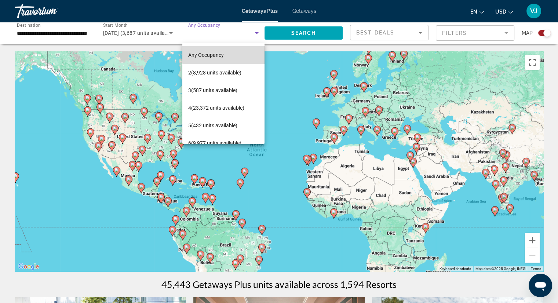
click at [236, 52] on mat-option "Any Occupancy" at bounding box center [223, 55] width 82 height 18
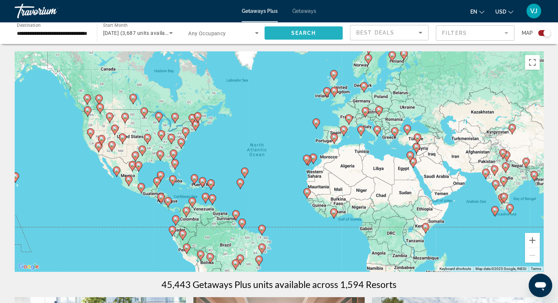
click at [292, 34] on span "Search" at bounding box center [303, 33] width 25 height 6
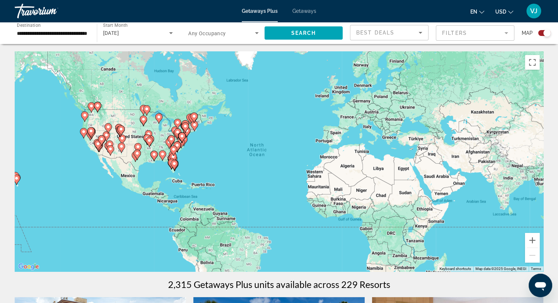
click at [71, 36] on input "**********" at bounding box center [52, 33] width 70 height 9
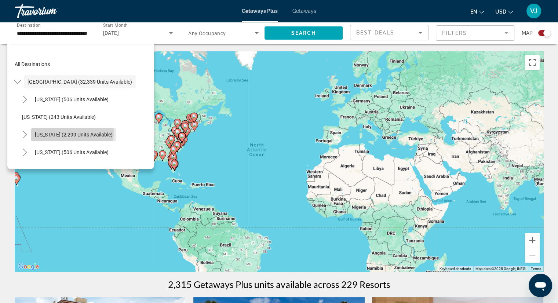
click at [64, 133] on span "[US_STATE] (2,299 units available)" at bounding box center [74, 135] width 78 height 6
type input "**********"
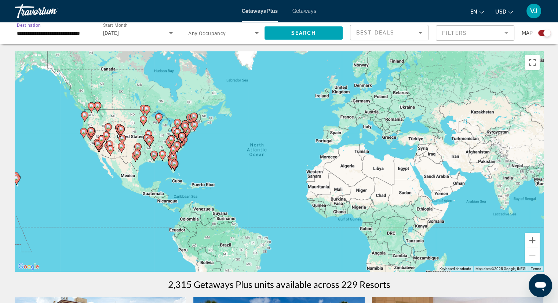
click at [258, 33] on icon "Search widget" at bounding box center [257, 33] width 9 height 9
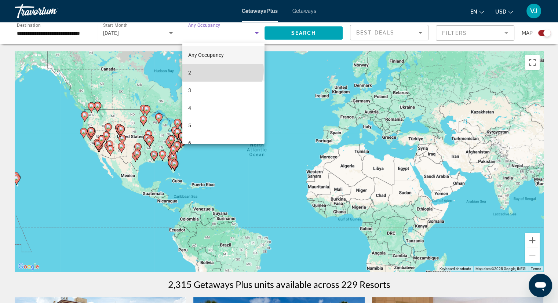
click at [222, 70] on mat-option "2" at bounding box center [223, 73] width 82 height 18
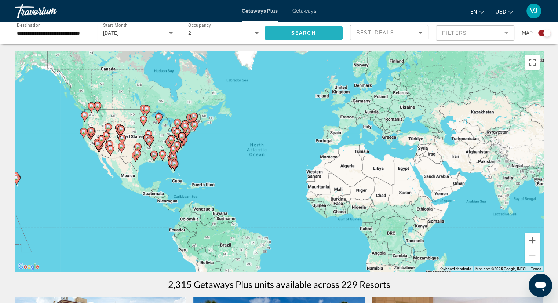
click at [302, 28] on span "Search widget" at bounding box center [304, 33] width 79 height 18
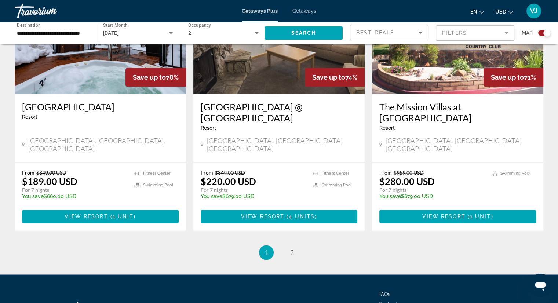
scroll to position [1108, 0]
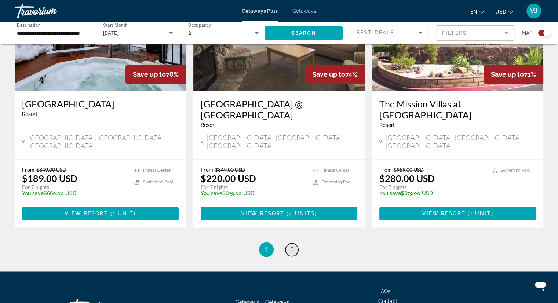
click at [292, 246] on span "2" at bounding box center [292, 250] width 4 height 8
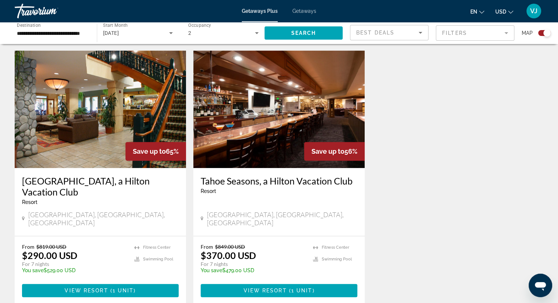
scroll to position [257, 0]
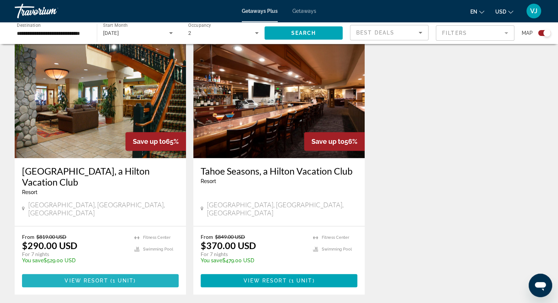
click at [117, 272] on span "Main content" at bounding box center [100, 281] width 157 height 18
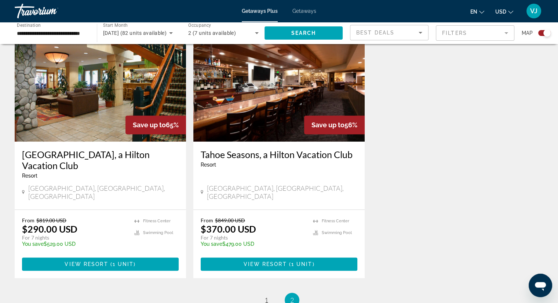
scroll to position [276, 0]
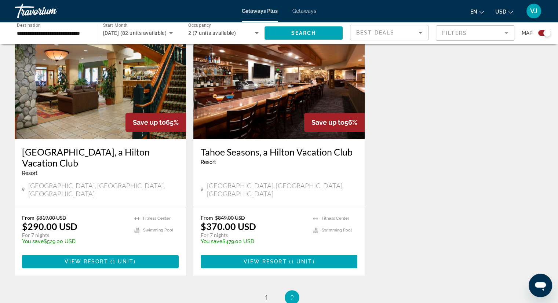
click at [103, 117] on img "Main content" at bounding box center [100, 80] width 171 height 117
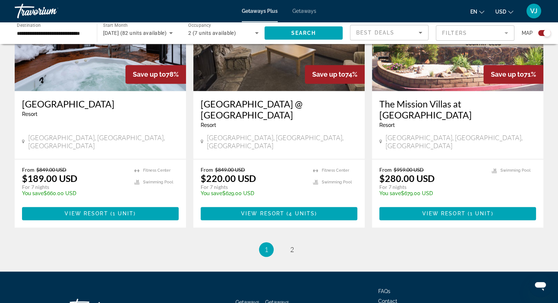
scroll to position [1123, 0]
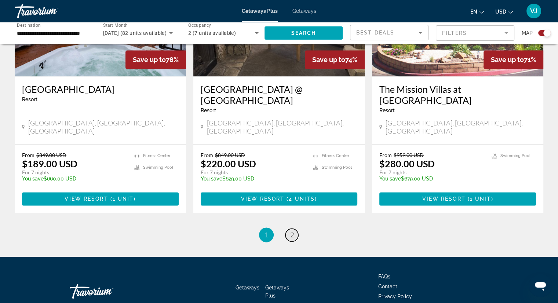
click at [291, 231] on span "2" at bounding box center [292, 235] width 4 height 8
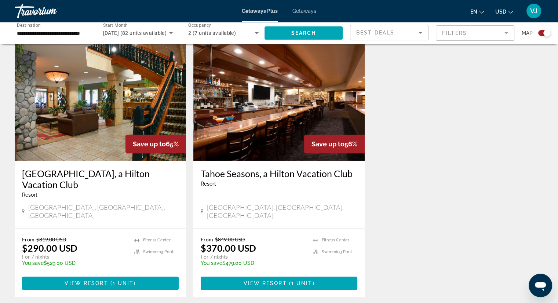
scroll to position [252, 0]
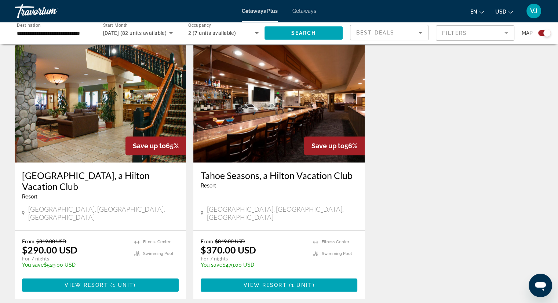
click at [262, 111] on img "Main content" at bounding box center [278, 103] width 171 height 117
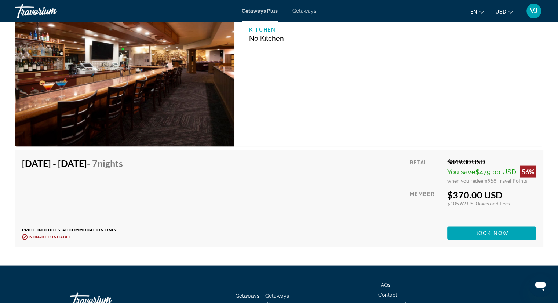
scroll to position [1396, 0]
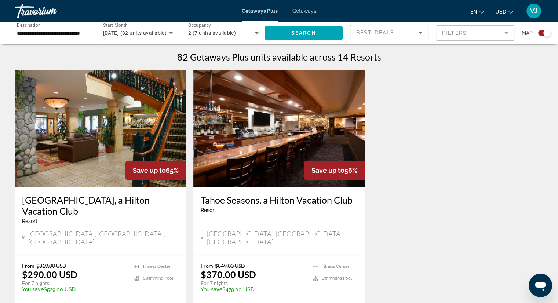
scroll to position [226, 0]
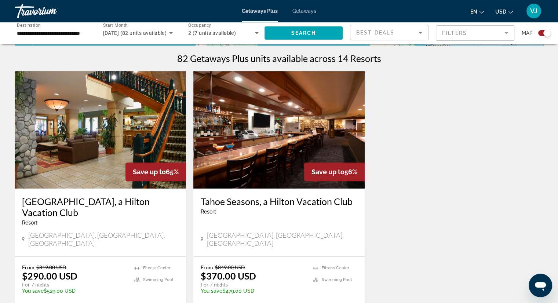
click at [86, 159] on img "Main content" at bounding box center [100, 129] width 171 height 117
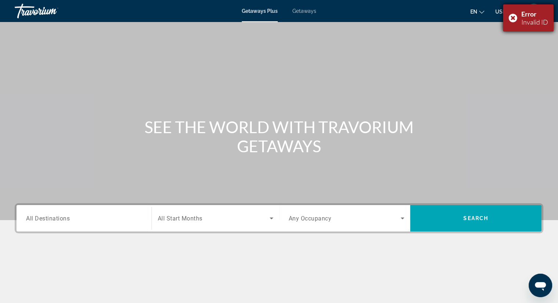
click at [510, 19] on div "Error Invalid ID" at bounding box center [528, 17] width 51 height 27
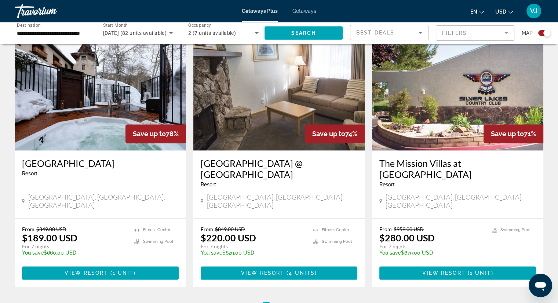
scroll to position [1123, 0]
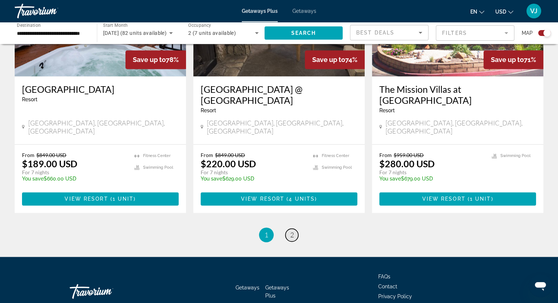
click at [293, 231] on span "2" at bounding box center [292, 235] width 4 height 8
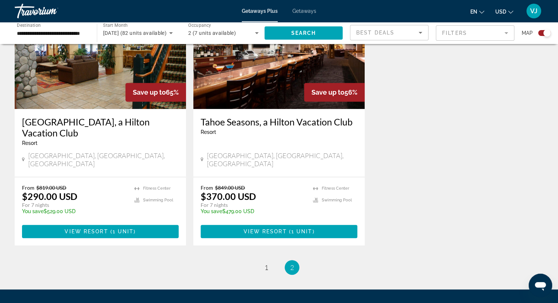
scroll to position [306, 0]
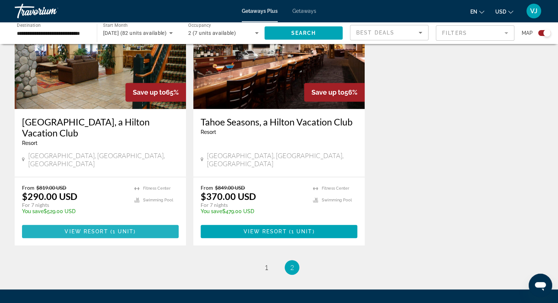
click at [120, 229] on span "1 unit" at bounding box center [123, 232] width 21 height 6
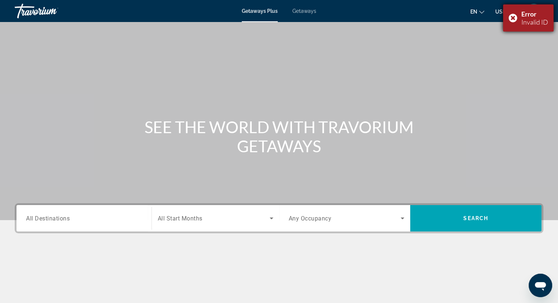
click at [511, 19] on div "Error Invalid ID" at bounding box center [528, 17] width 51 height 27
